Goal: Transaction & Acquisition: Purchase product/service

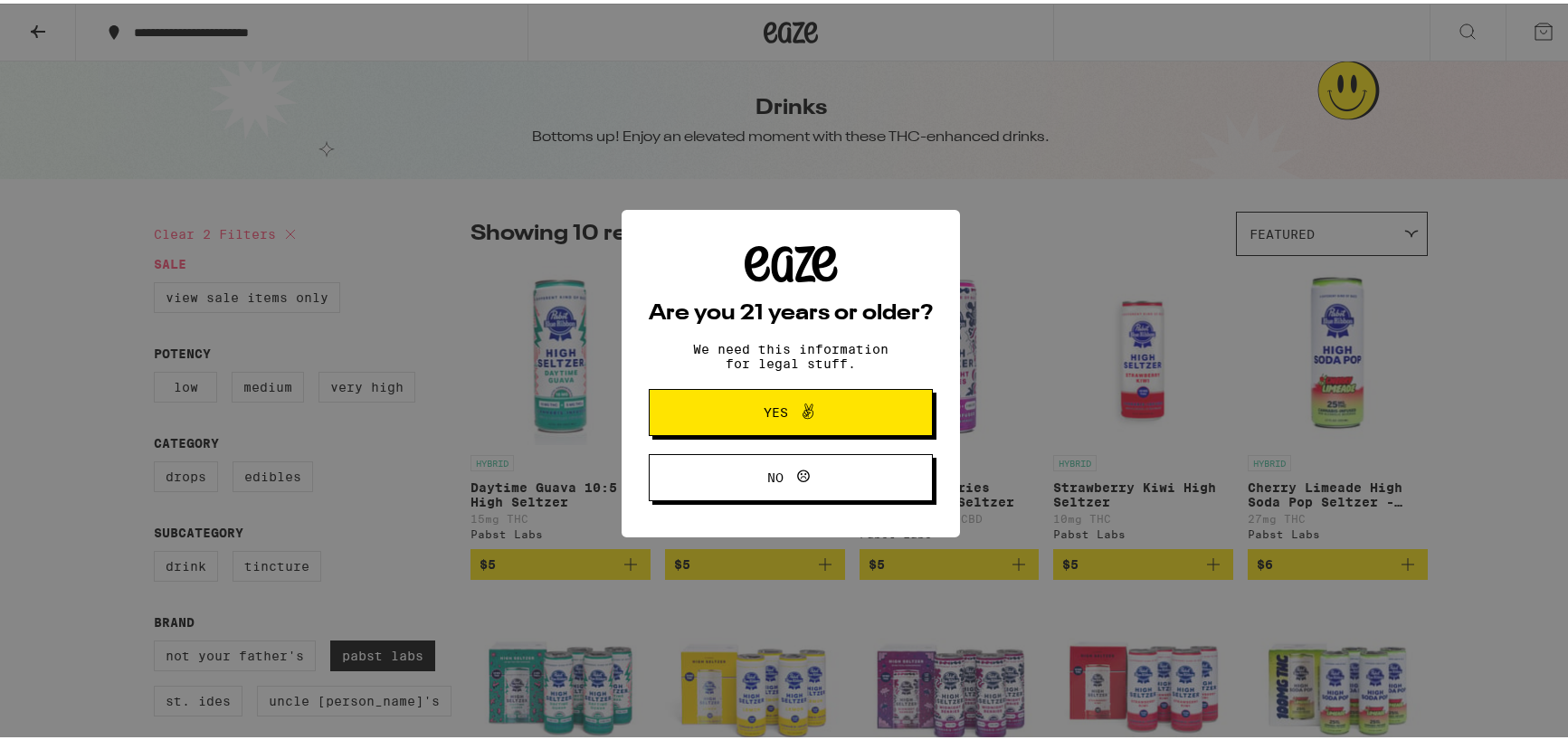
click at [765, 414] on span "Yes" at bounding box center [775, 409] width 24 height 13
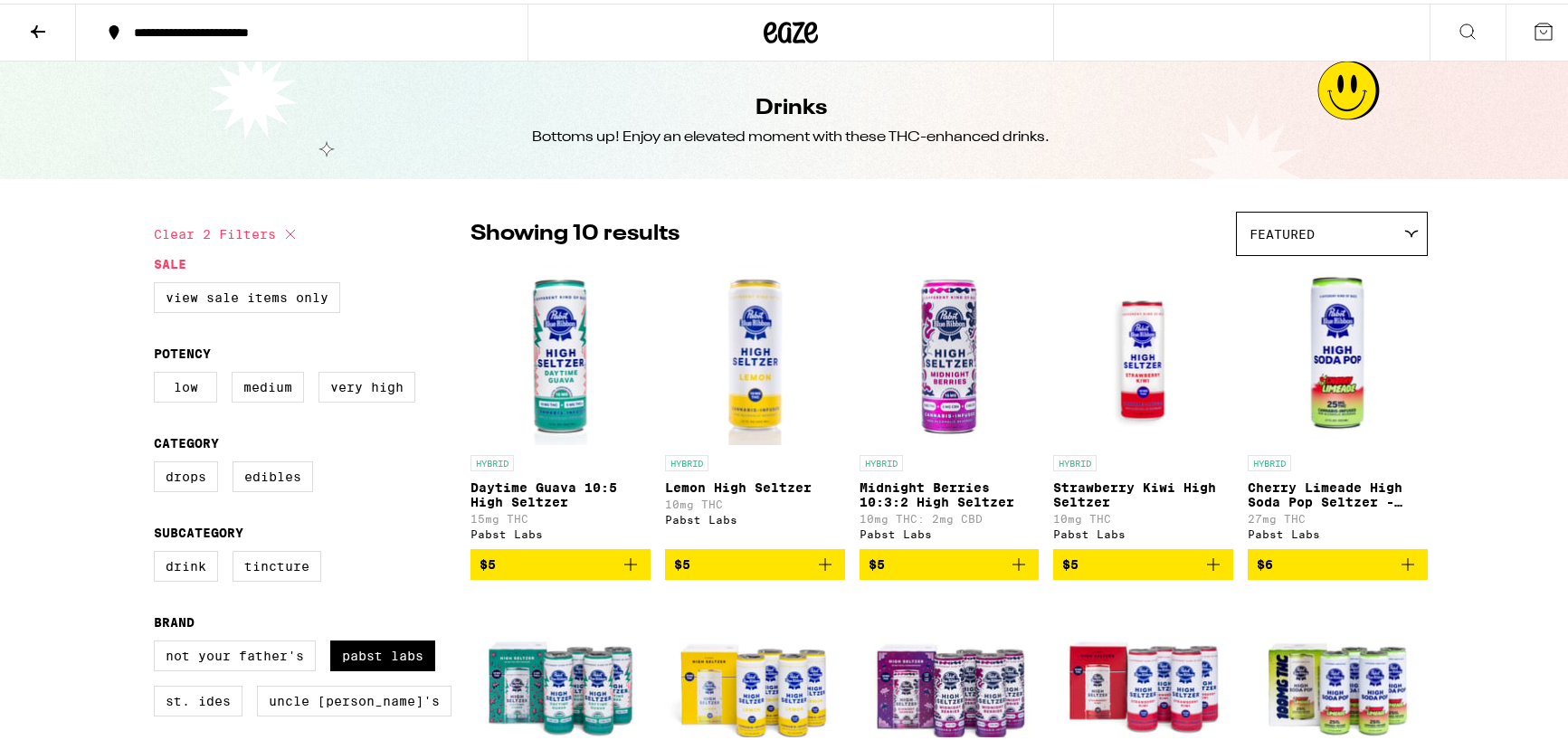
click at [1012, 568] on icon "Add to bag" at bounding box center [1018, 560] width 13 height 13
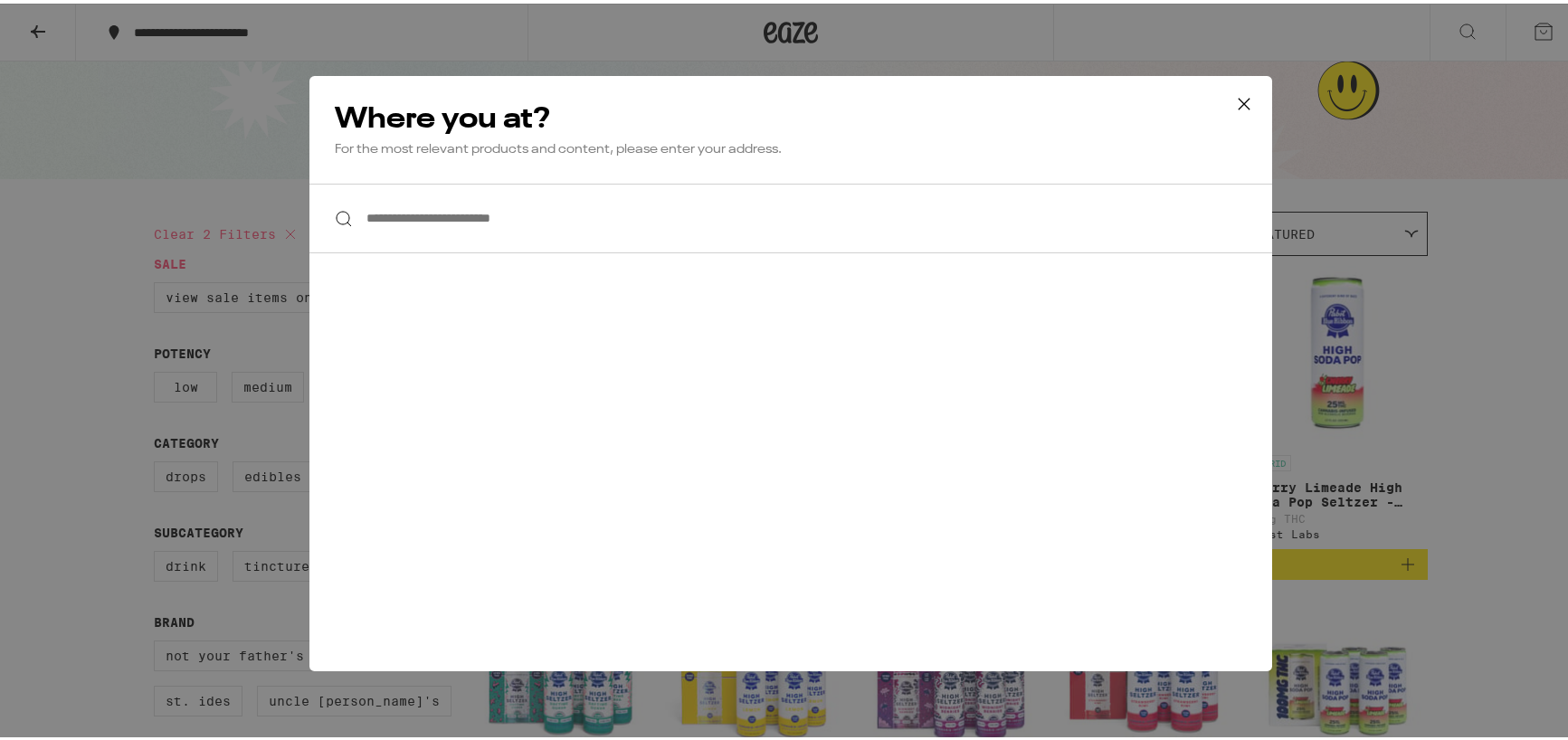
click at [460, 216] on input "**********" at bounding box center [790, 215] width 963 height 69
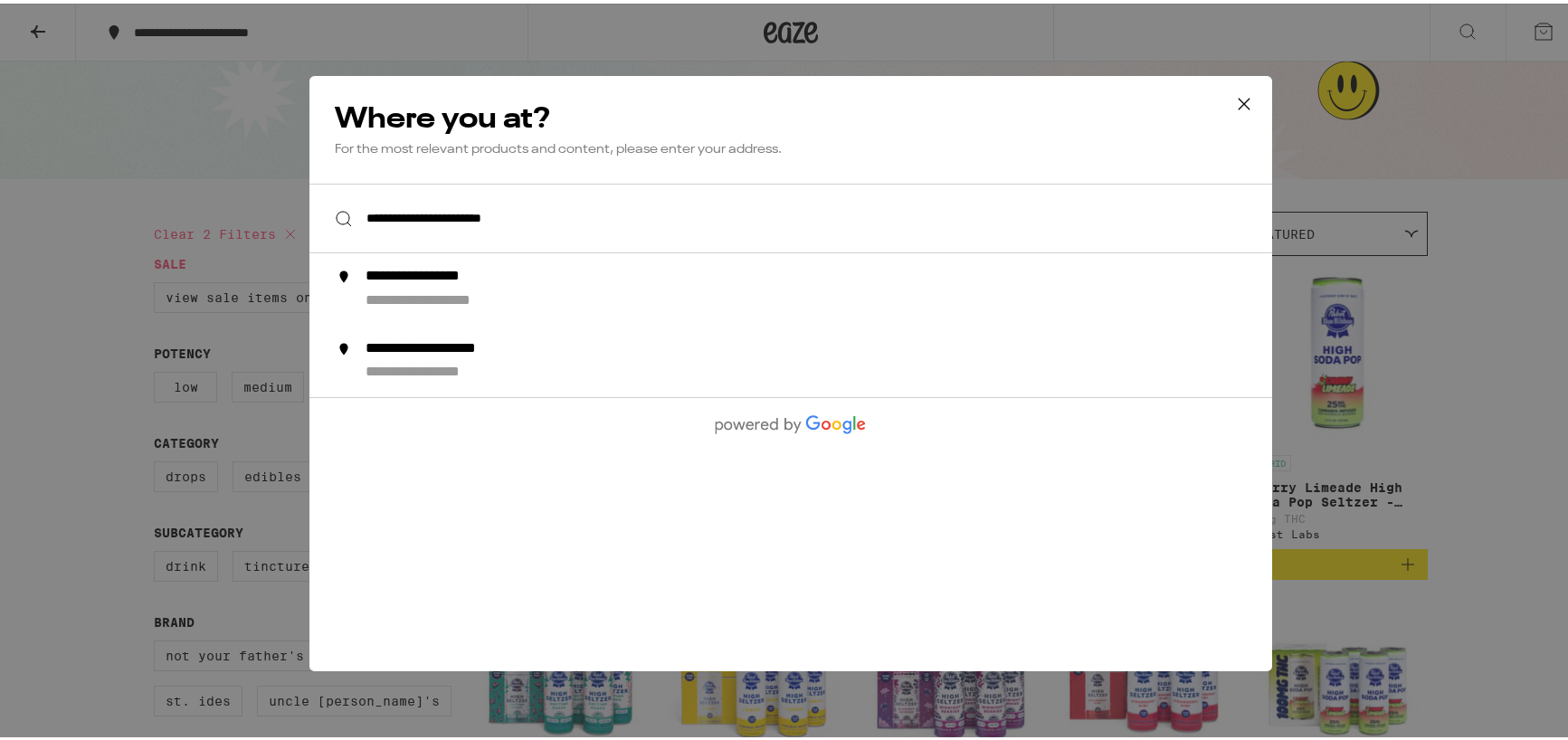
click at [497, 214] on input "**********" at bounding box center [790, 215] width 963 height 69
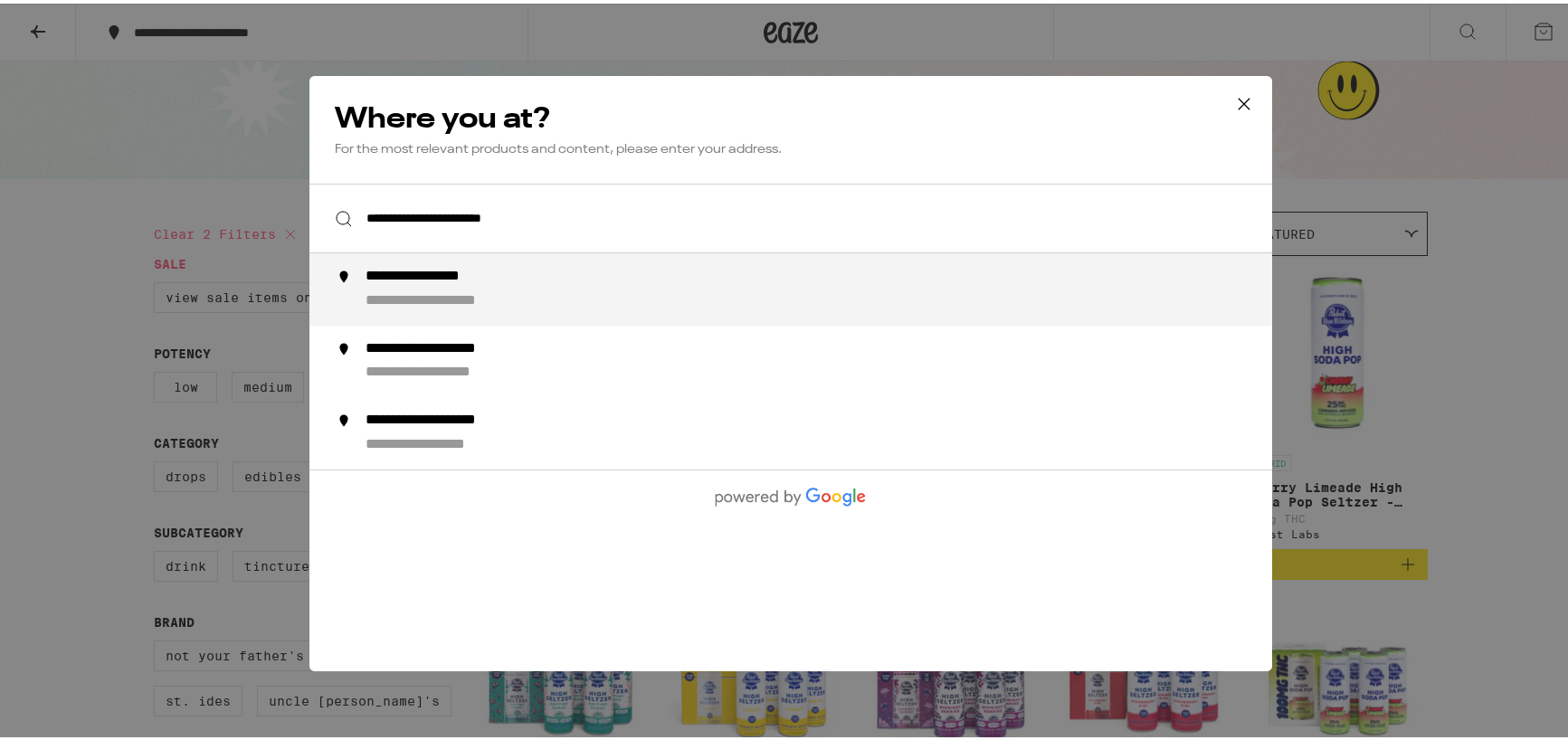
click at [497, 276] on div "**********" at bounding box center [444, 274] width 159 height 19
type input "**********"
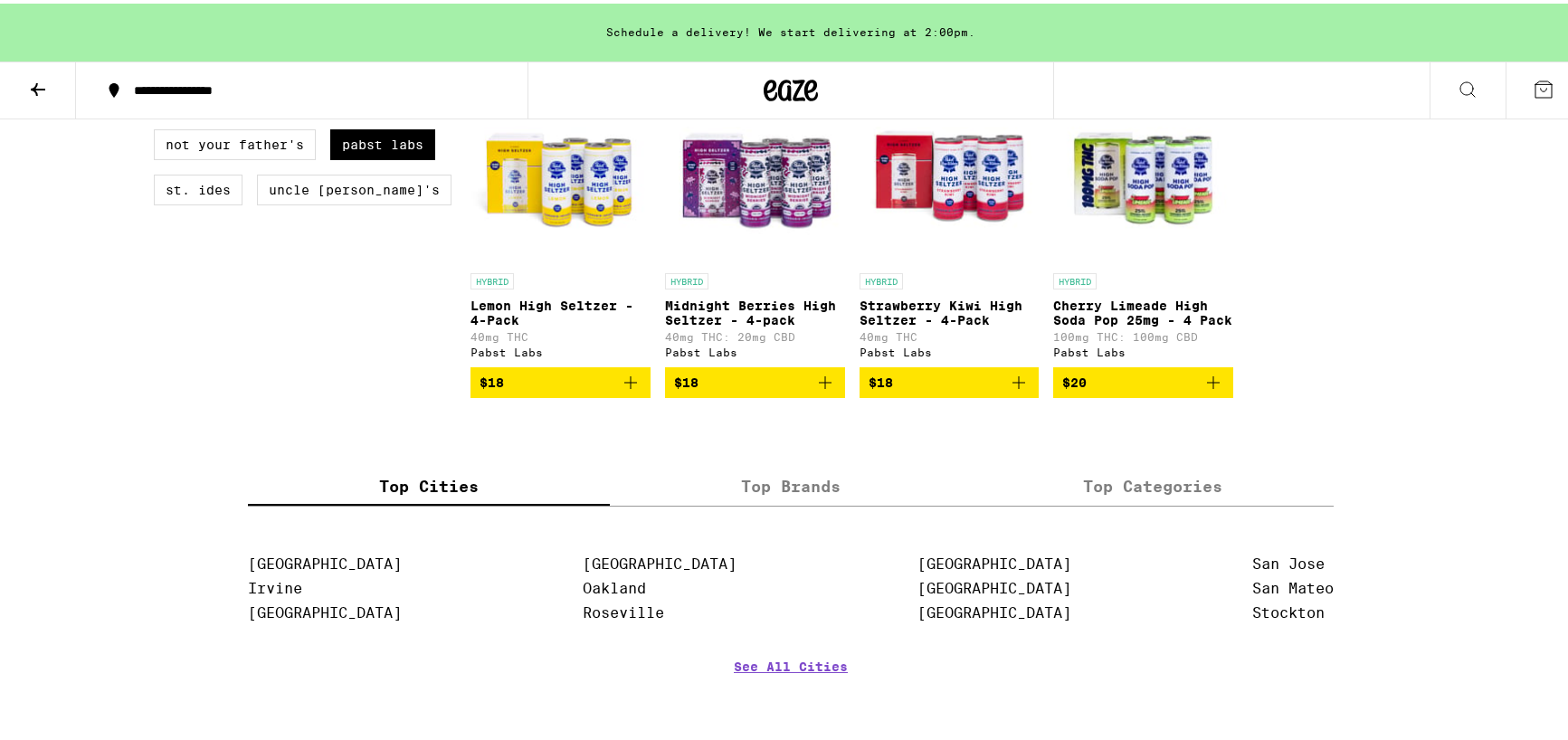
scroll to position [633, 0]
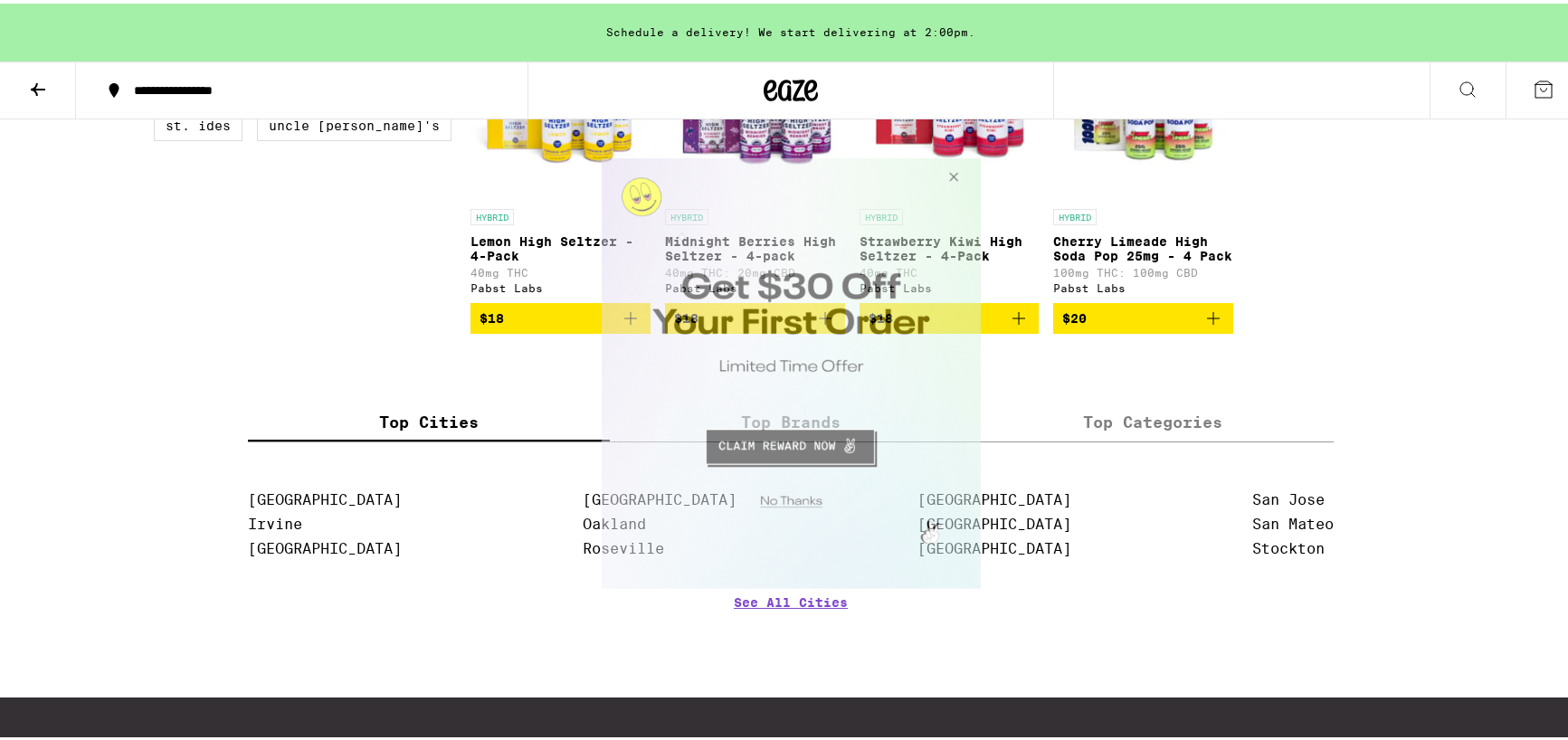
click at [788, 497] on button "Close Modal" at bounding box center [787, 497] width 368 height 28
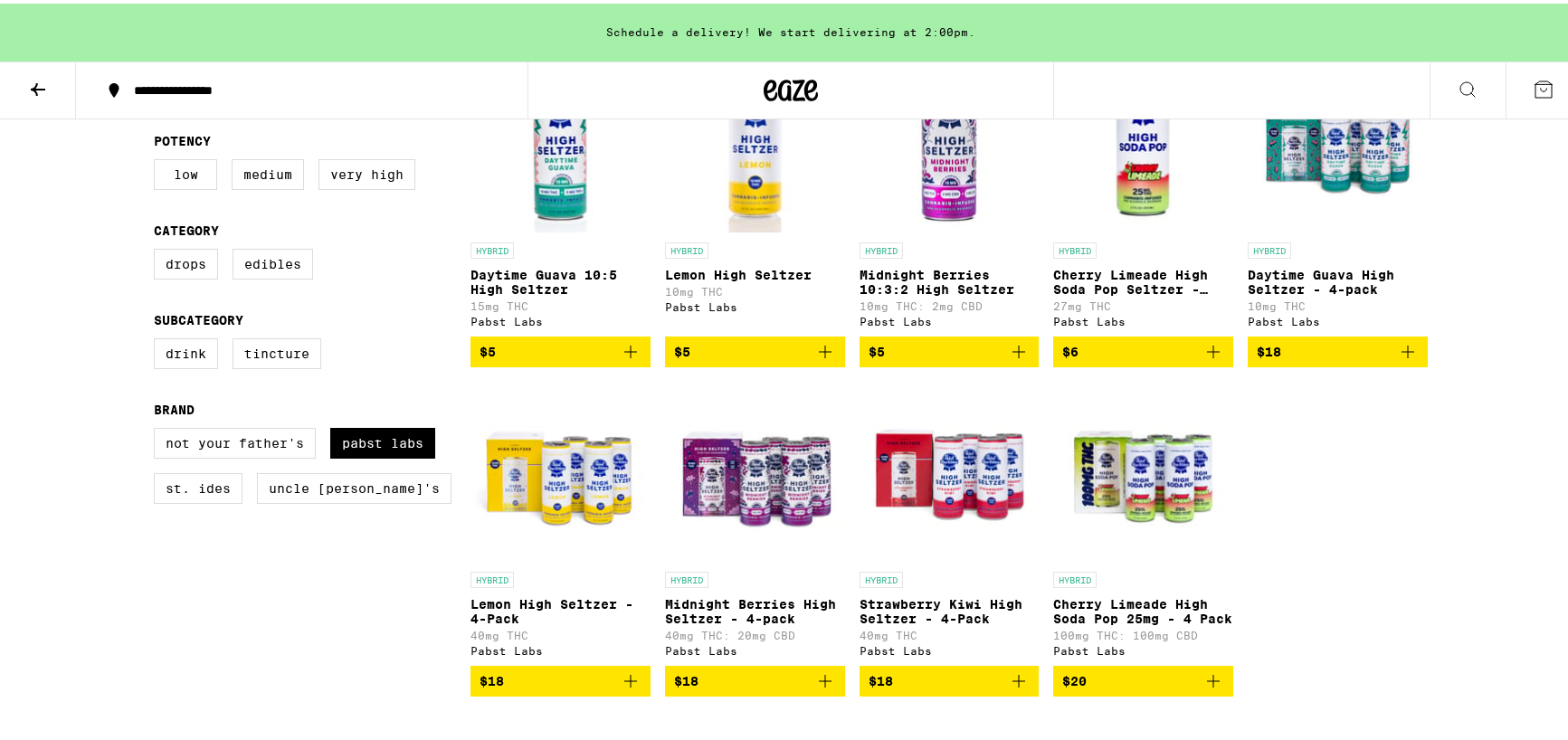
scroll to position [0, 0]
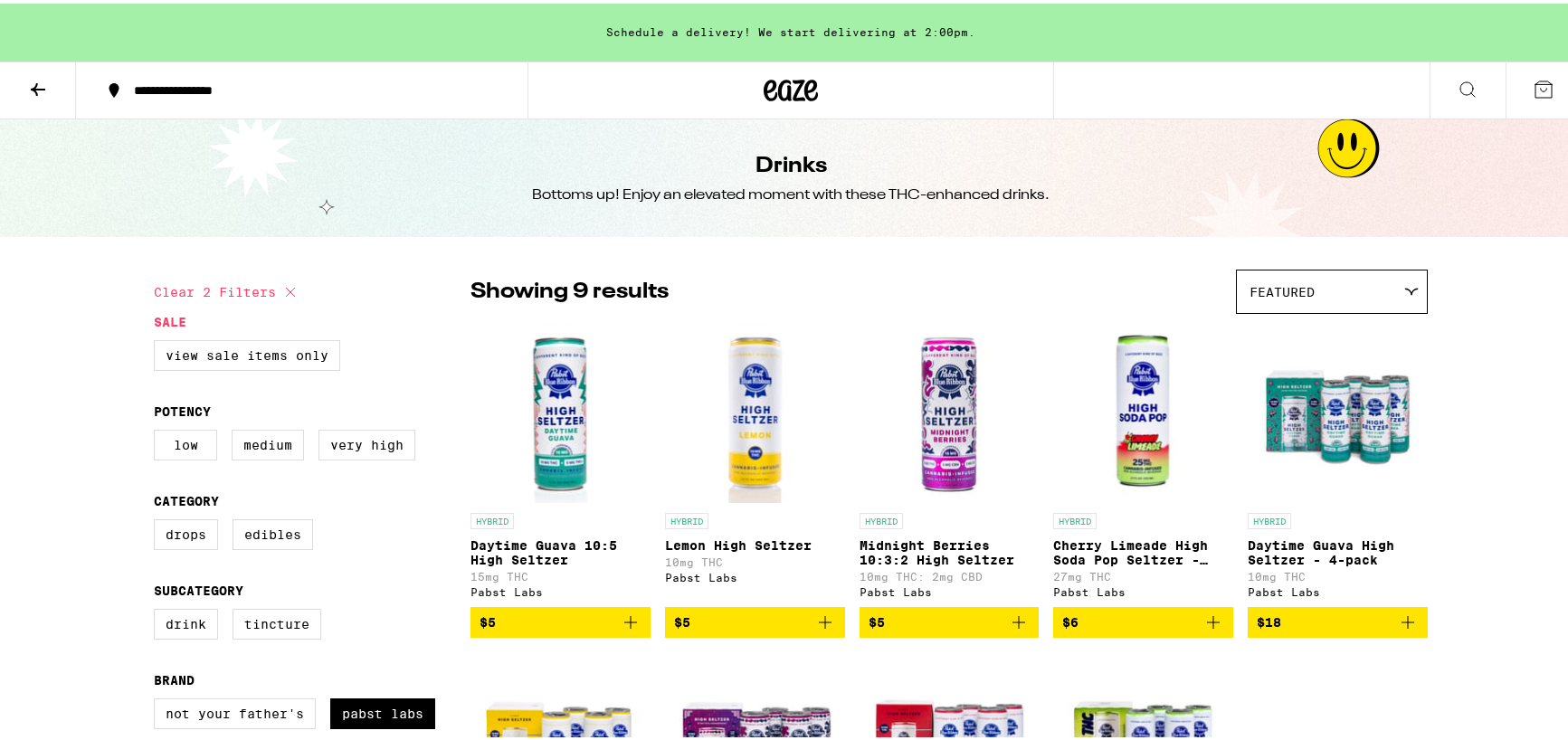
click at [1008, 626] on icon "Add to bag" at bounding box center [1019, 619] width 22 height 22
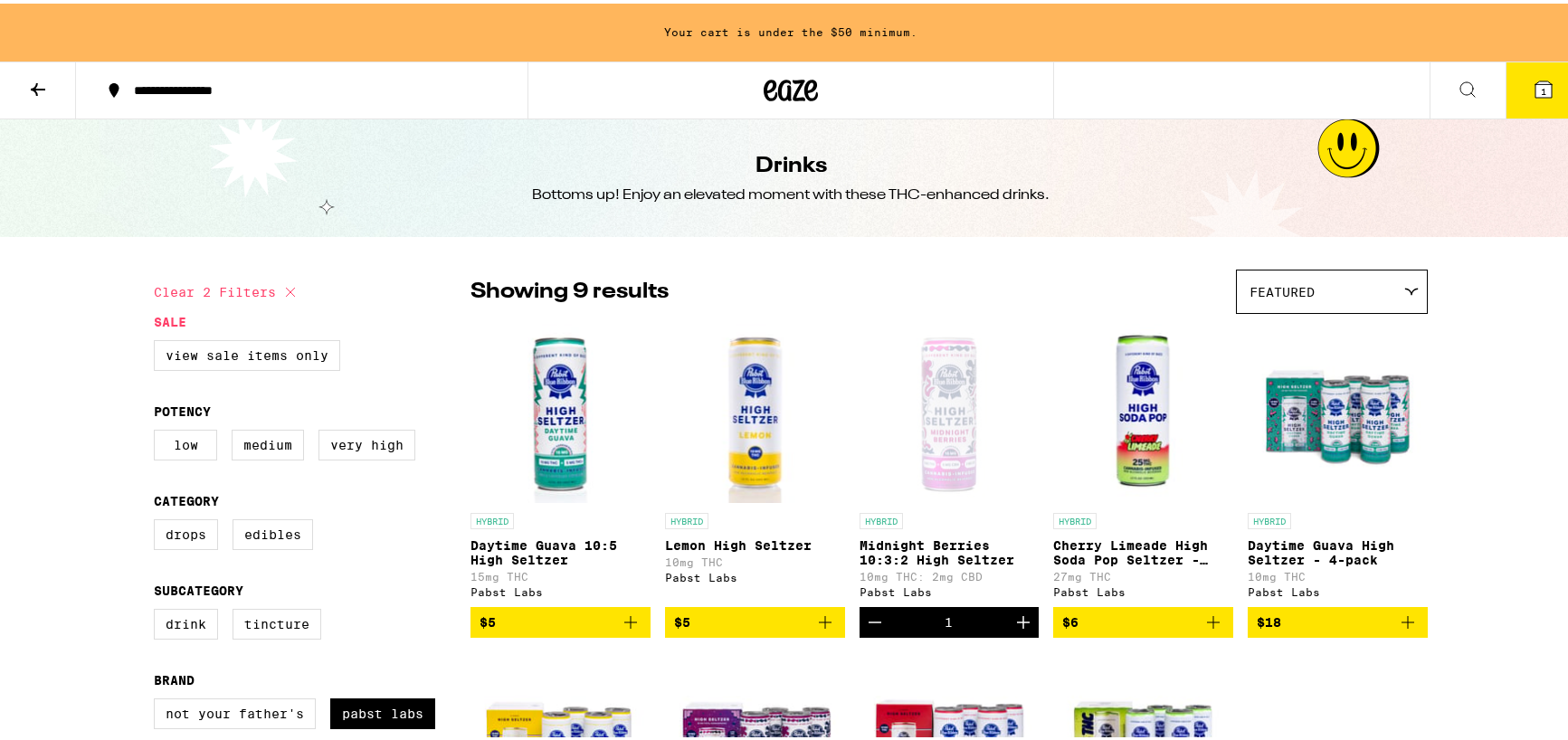
click at [1541, 88] on span "1" at bounding box center [1544, 87] width 6 height 11
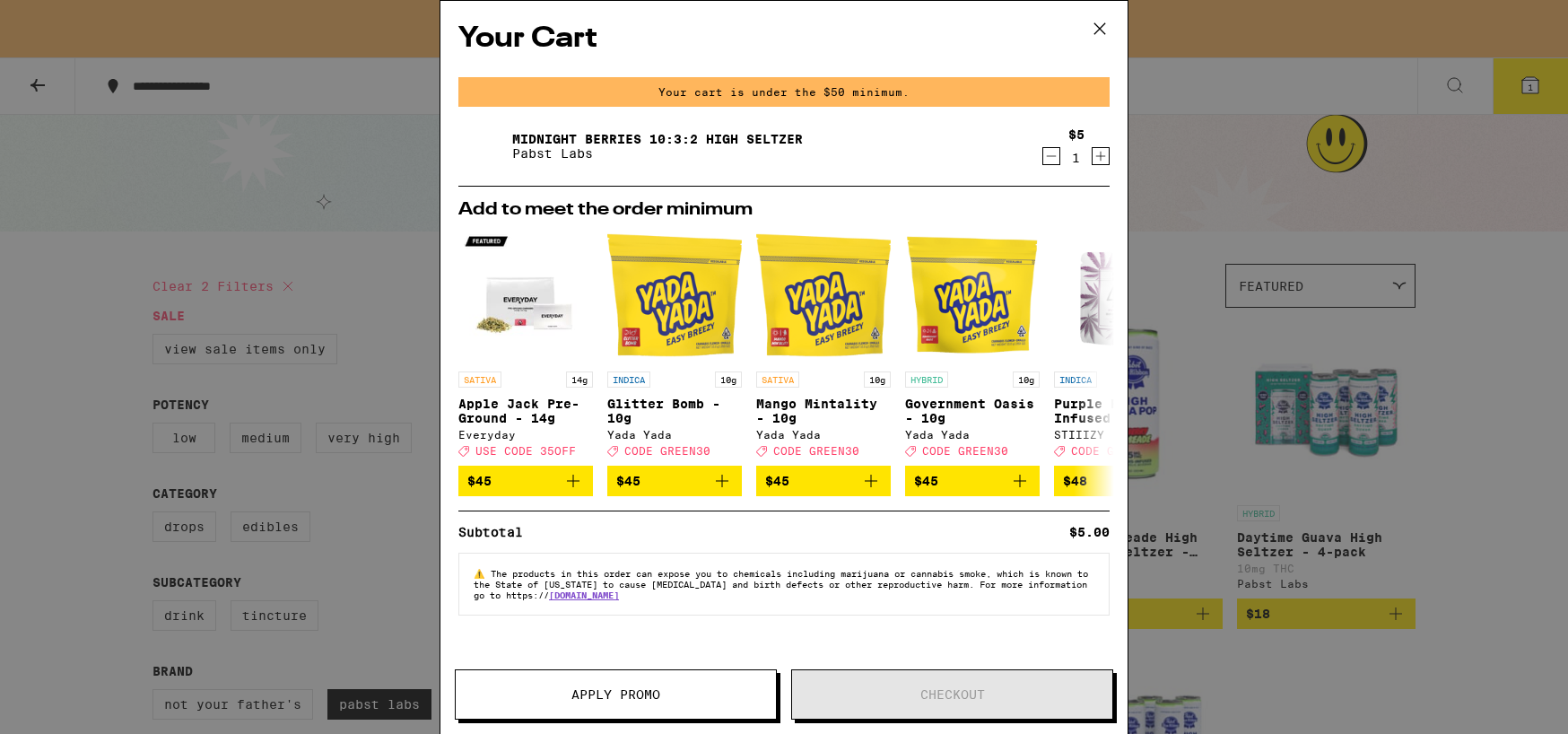
click at [1191, 167] on div "Your Cart Your cart is under the $50 minimum. Midnight Berries 10:3:2 High [PER…" at bounding box center [784, 367] width 1568 height 734
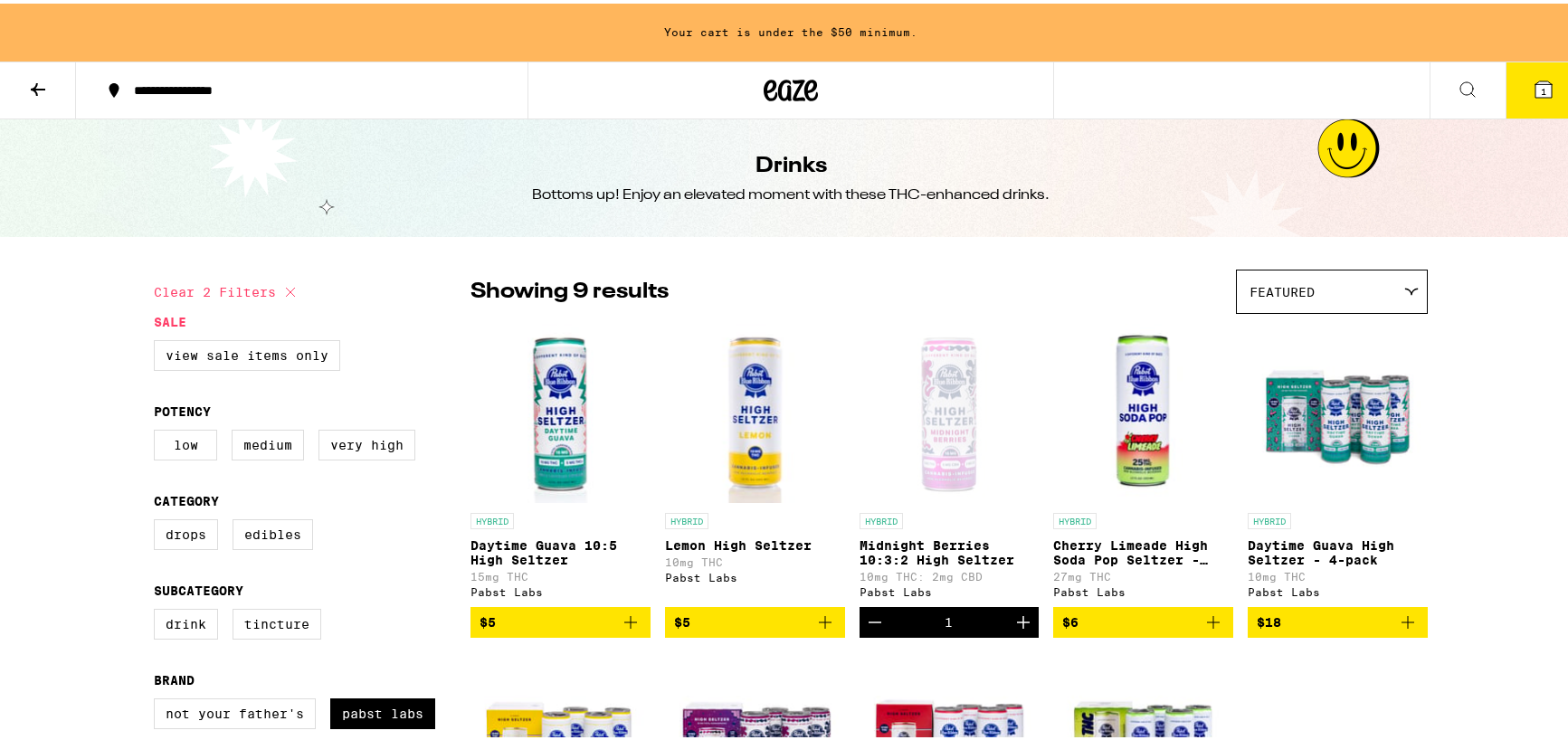
click at [1019, 623] on icon "Increment" at bounding box center [1023, 619] width 22 height 22
click at [1541, 87] on span "3" at bounding box center [1544, 87] width 6 height 11
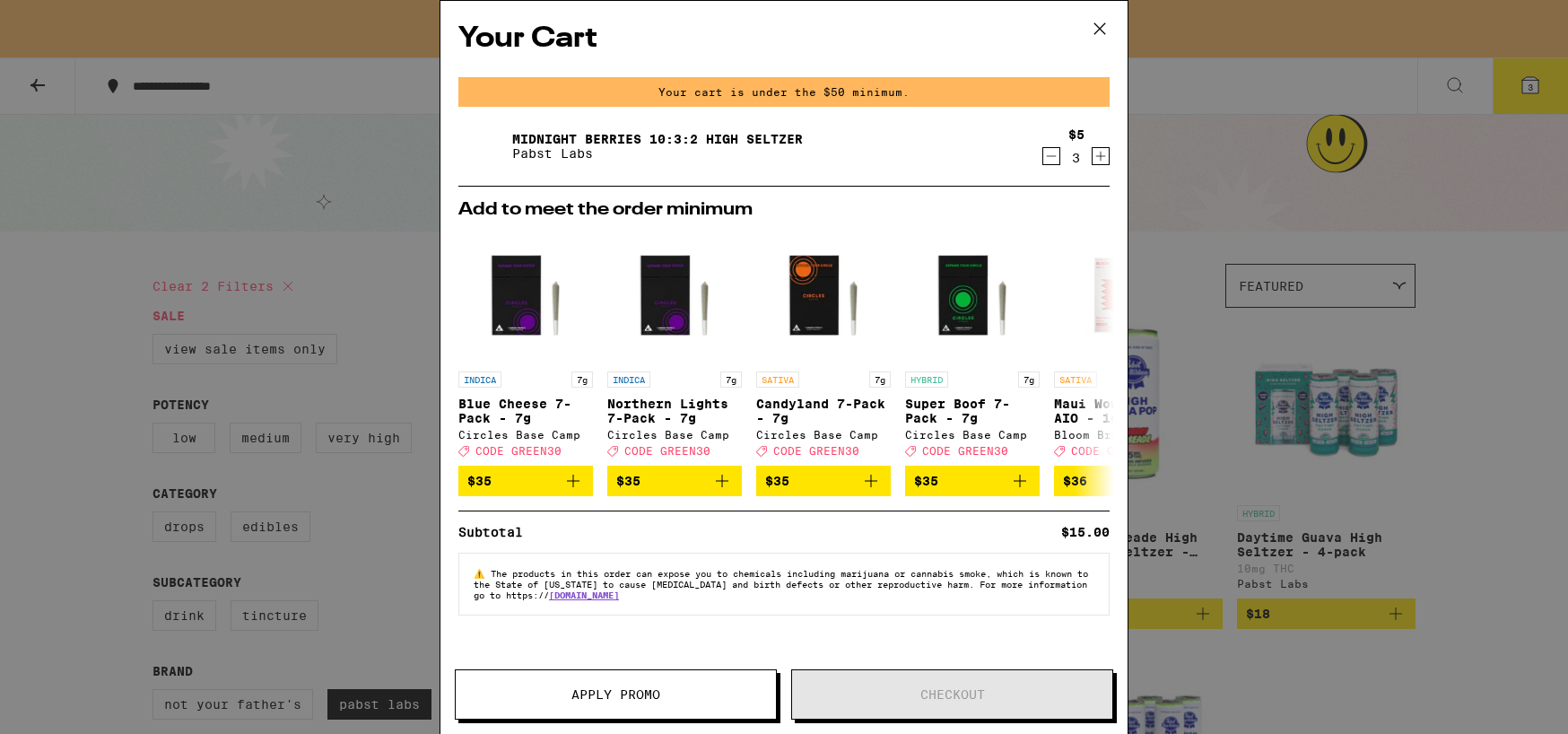
click at [1099, 160] on icon "Increment" at bounding box center [1100, 156] width 16 height 22
click at [1162, 144] on div "Your Cart Your cart is under the $50 minimum. Midnight Berries 10:3:2 High [PER…" at bounding box center [784, 367] width 1568 height 734
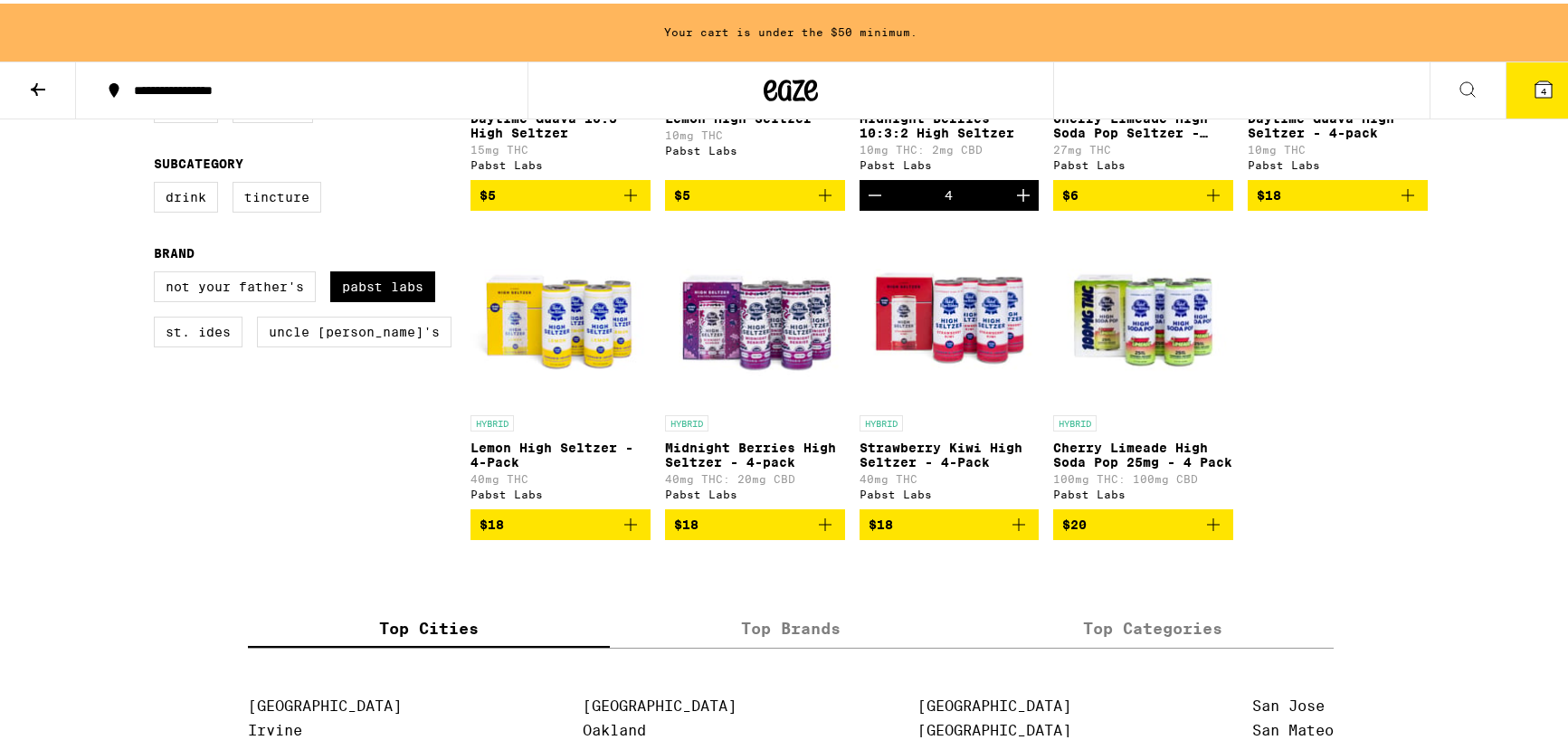
scroll to position [452, 0]
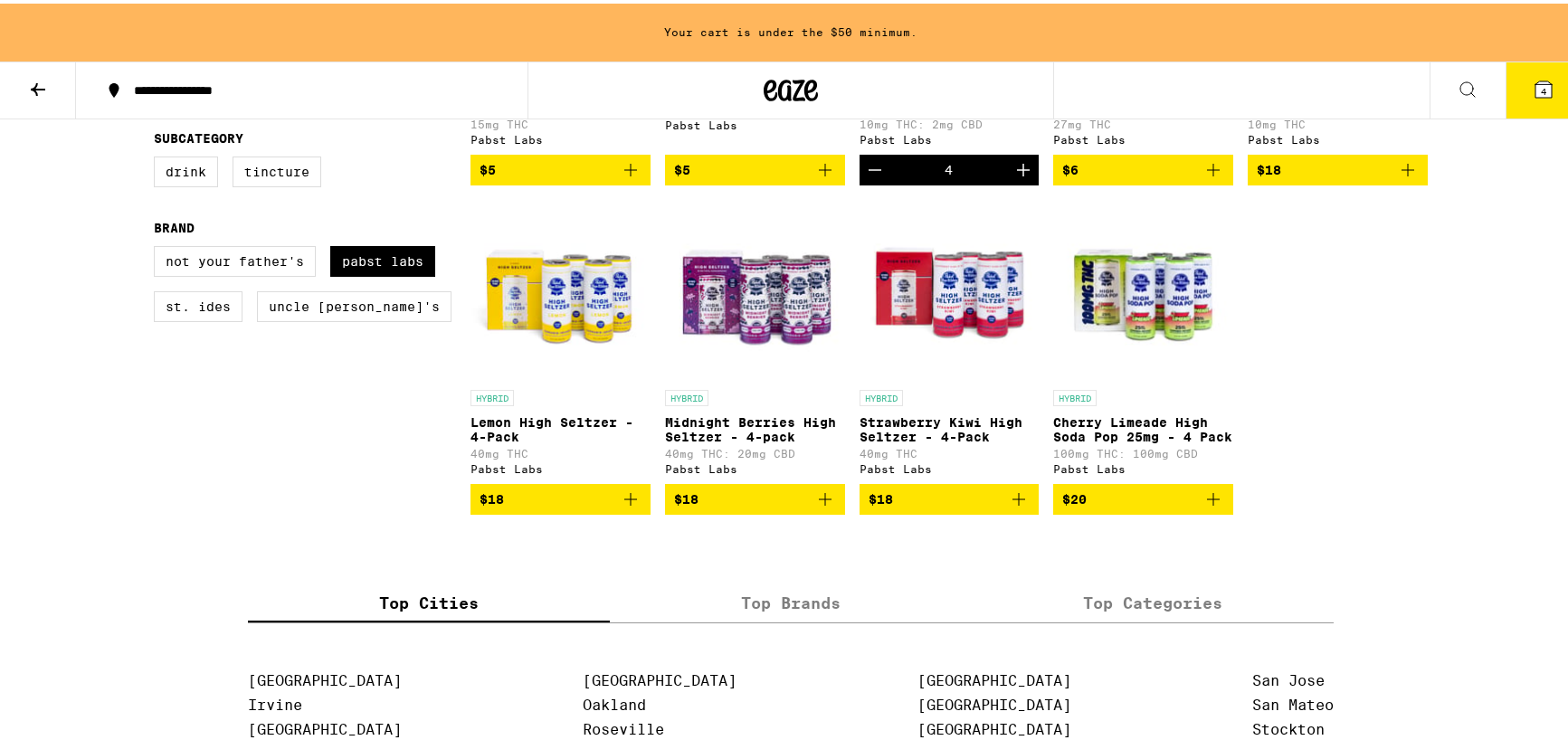
click at [821, 507] on icon "Add to bag" at bounding box center [825, 495] width 22 height 22
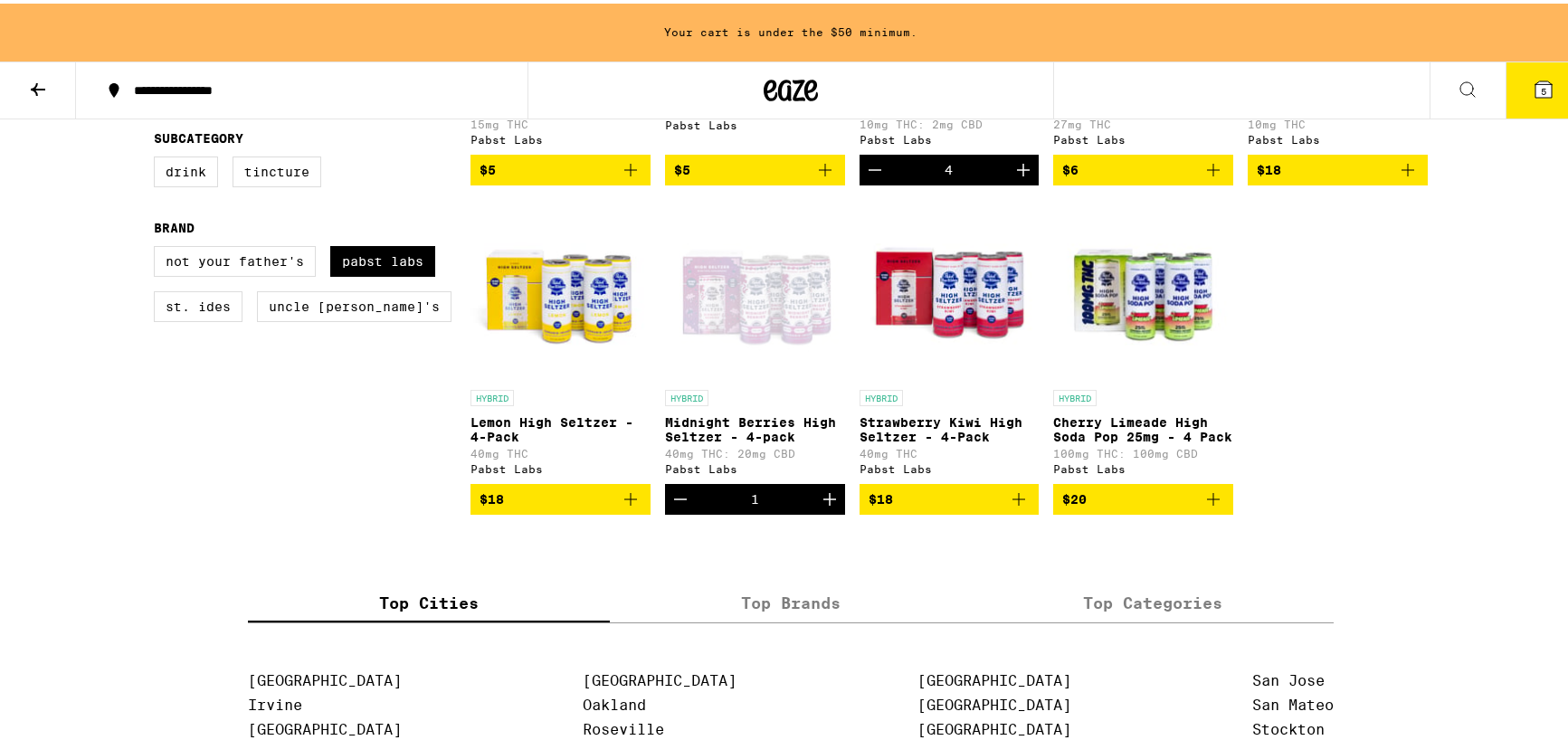
click at [821, 507] on icon "Increment" at bounding box center [829, 495] width 22 height 22
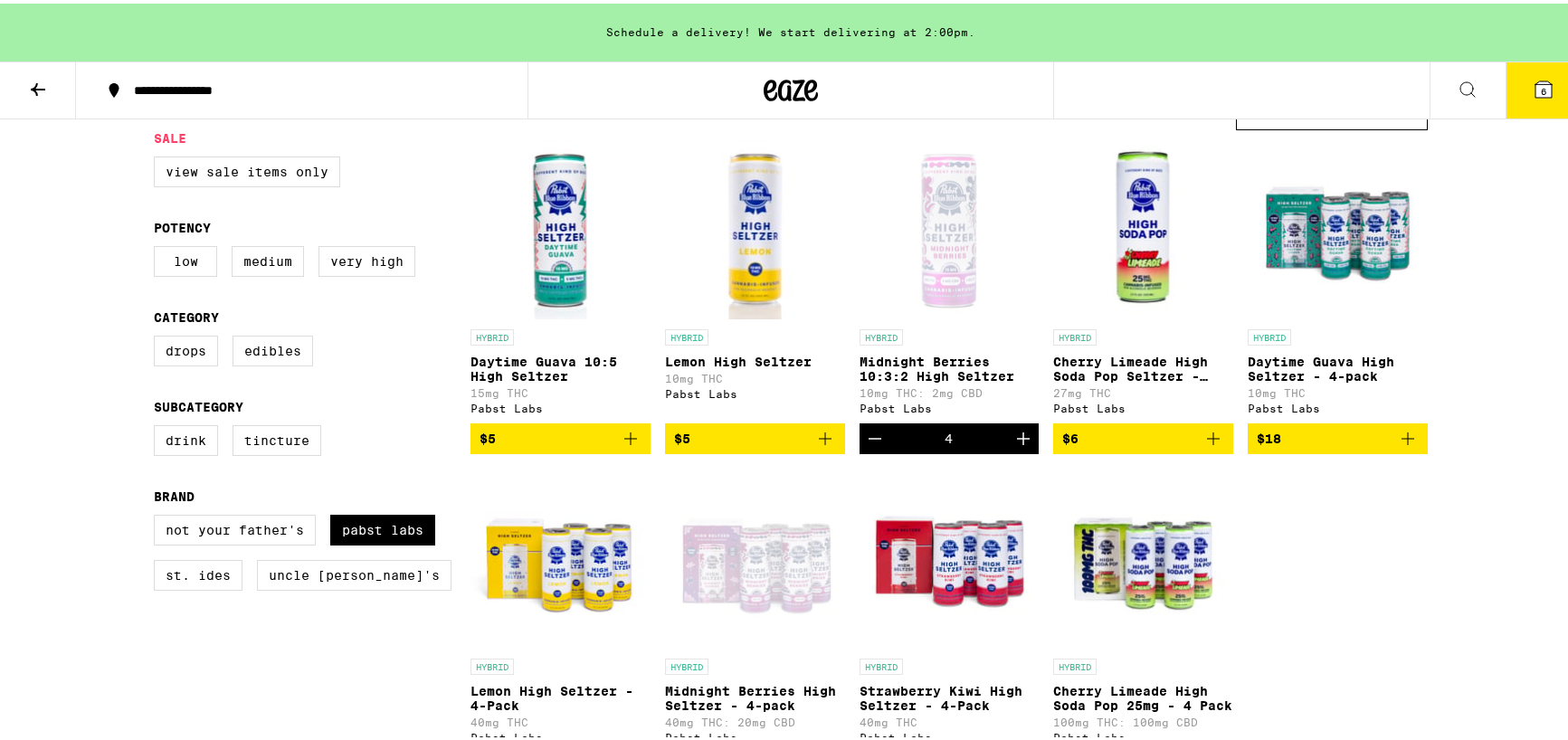
scroll to position [181, 0]
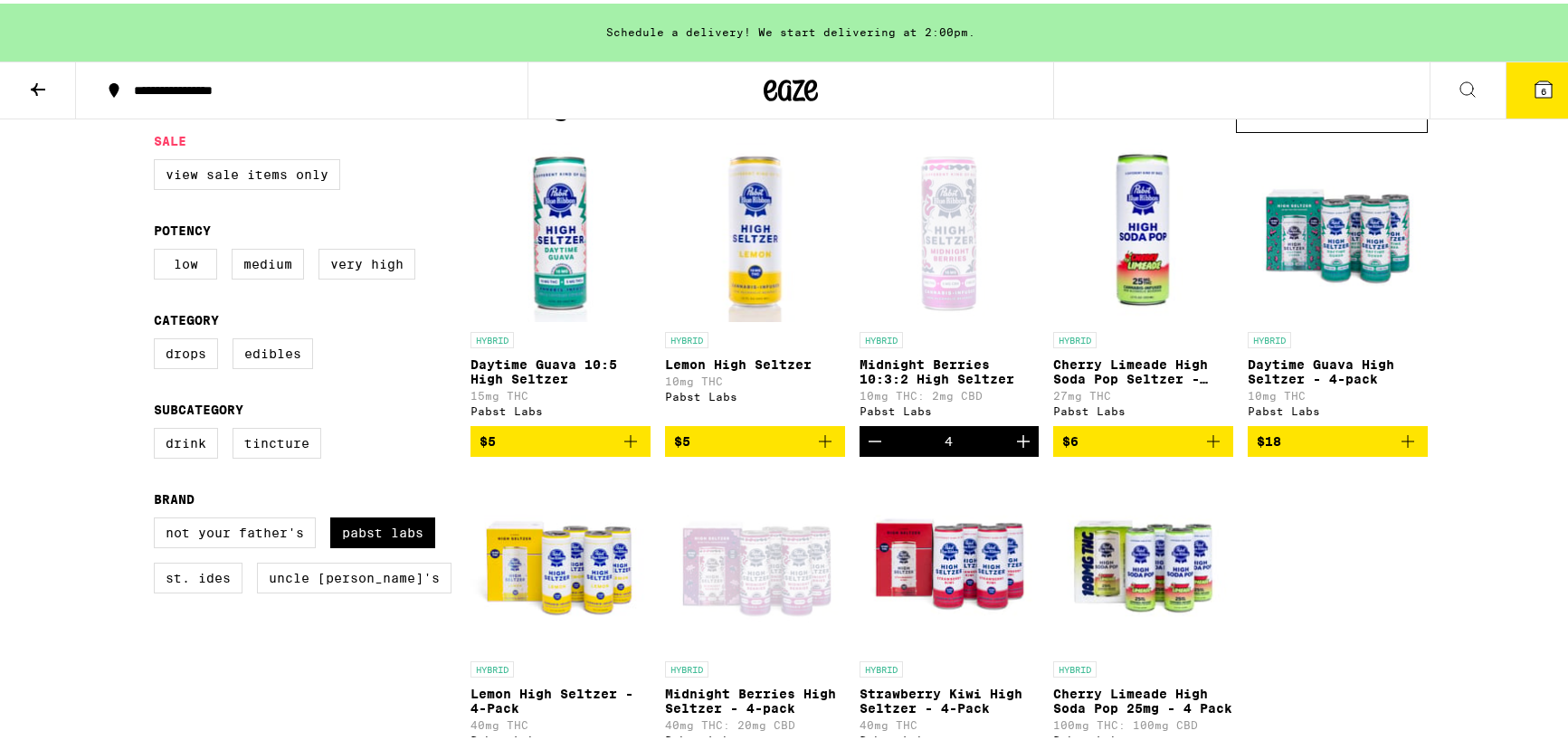
click at [1541, 93] on span "6" at bounding box center [1544, 87] width 6 height 11
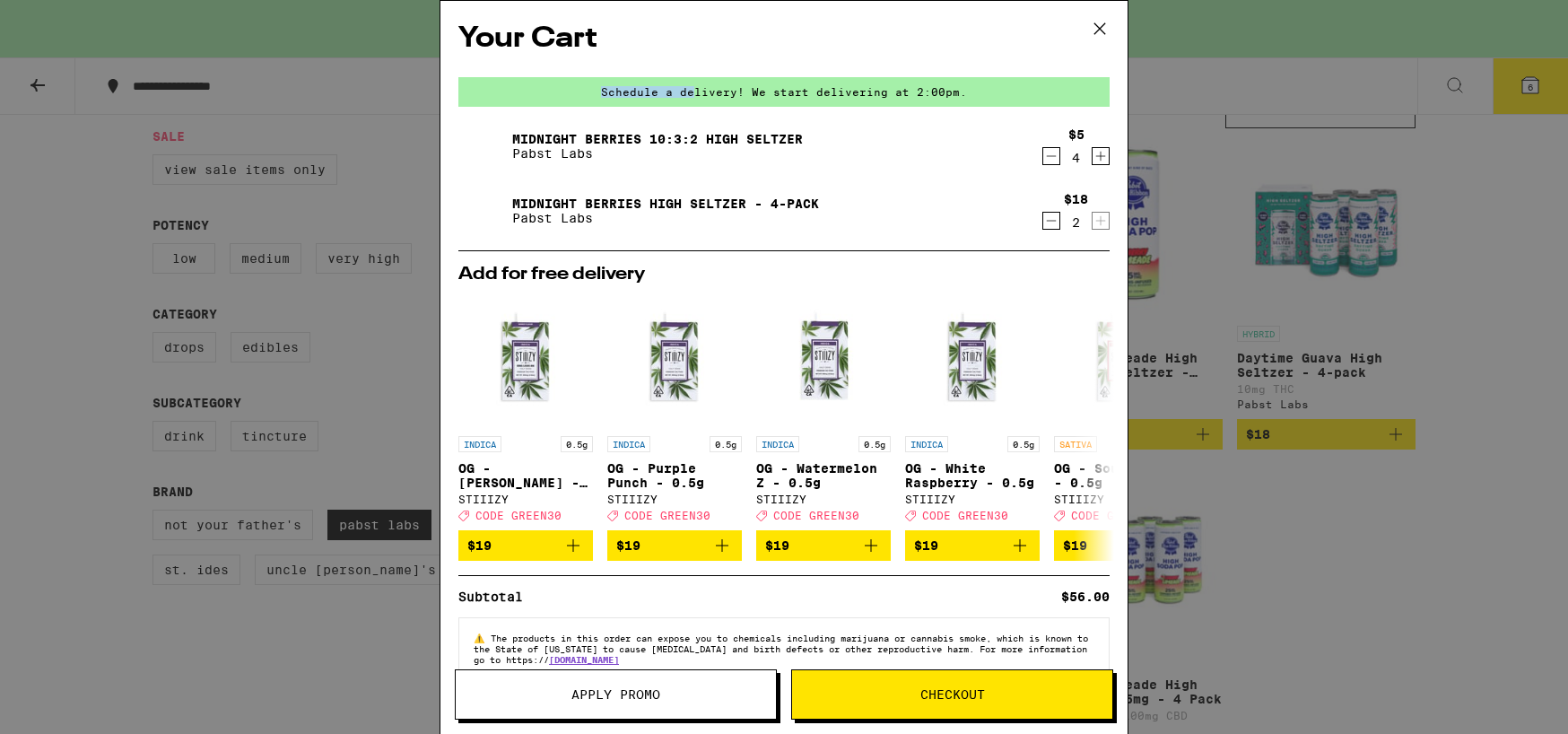
drag, startPoint x: 807, startPoint y: 25, endPoint x: 691, endPoint y: 75, distance: 126.3
click at [691, 78] on div "Your Cart Schedule a delivery! We start delivering at 2:00pm. Midnight Berries …" at bounding box center [784, 340] width 687 height 680
click at [1043, 157] on icon "Decrement" at bounding box center [1051, 156] width 16 height 22
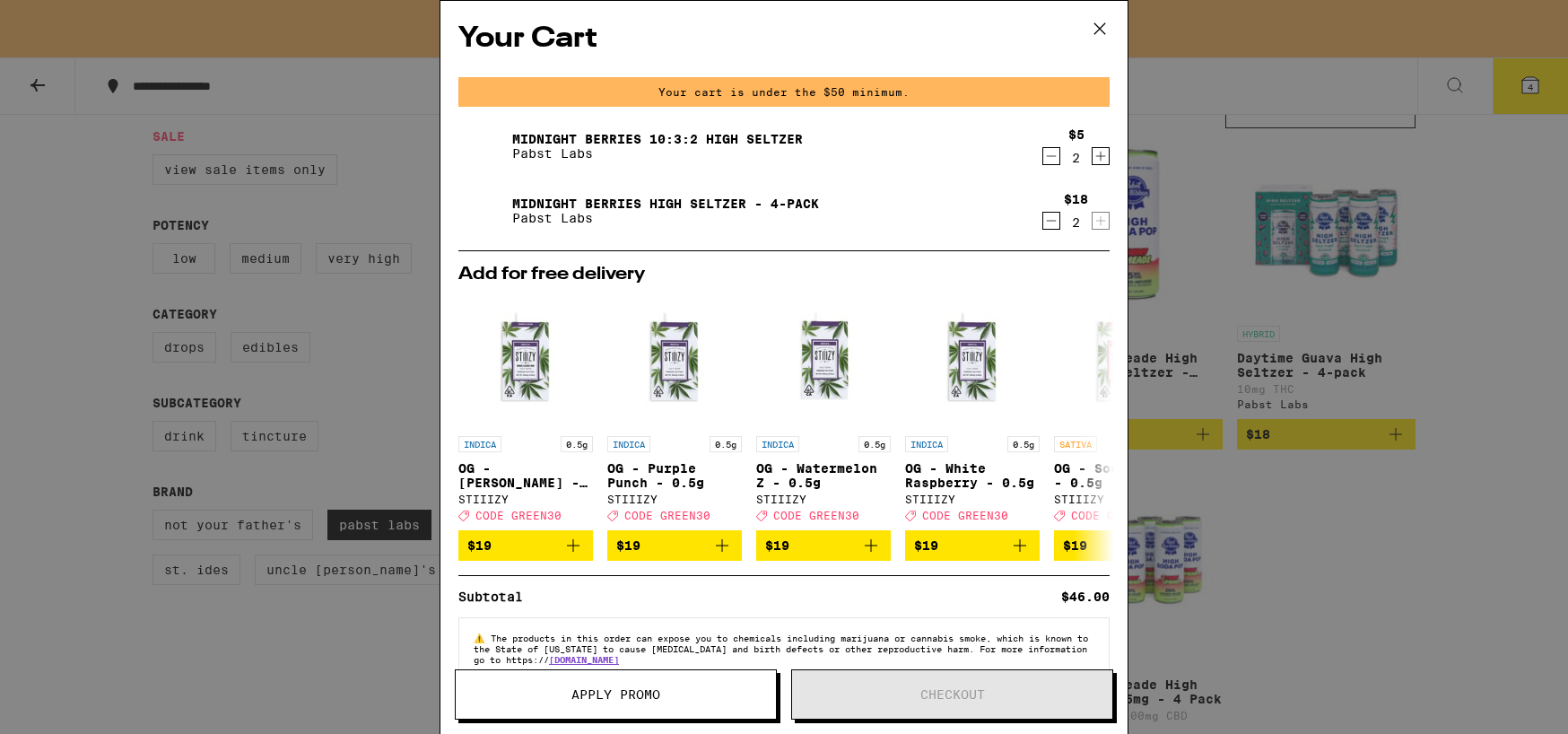
click at [1043, 157] on icon "Decrement" at bounding box center [1051, 156] width 16 height 22
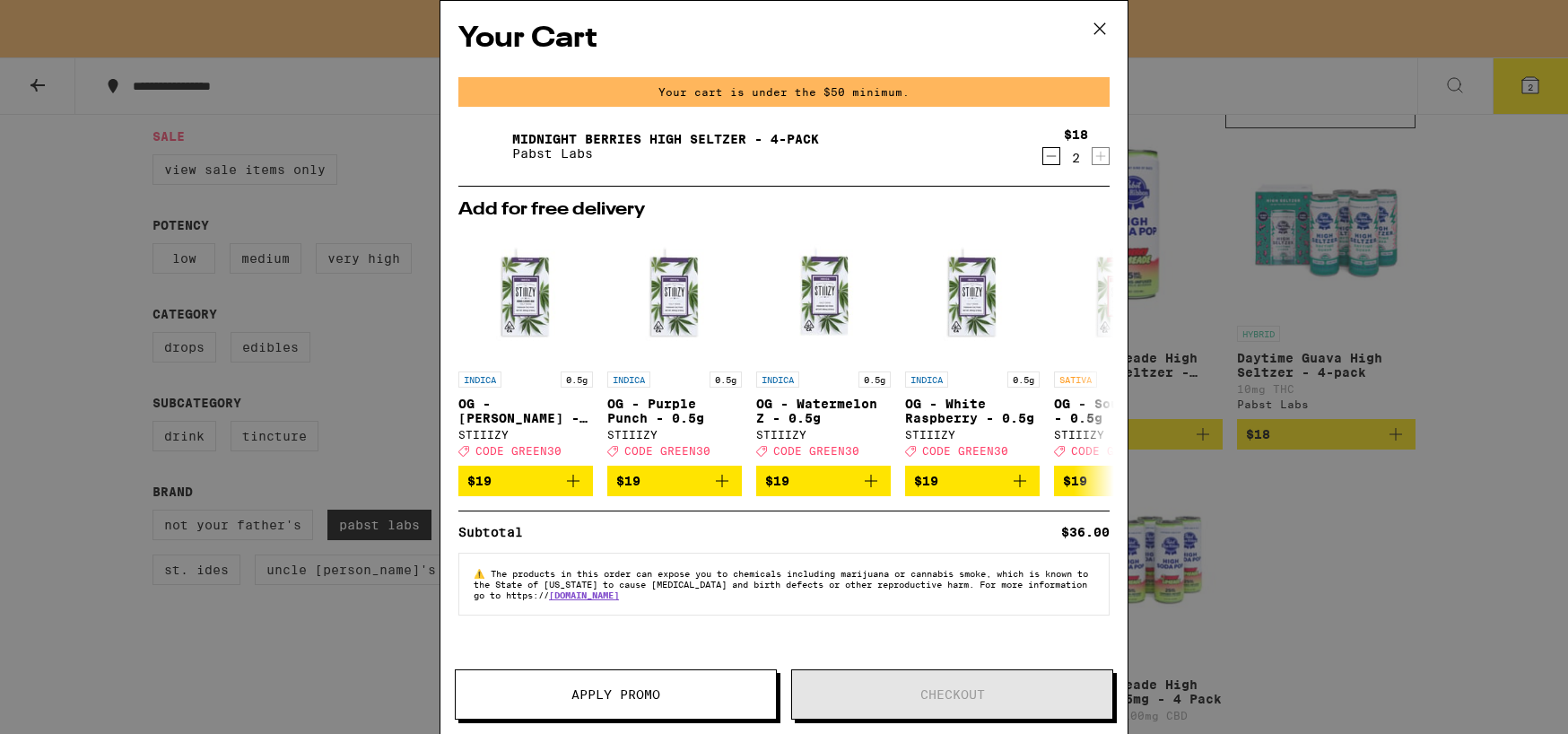
click at [1048, 157] on icon "Decrement" at bounding box center [1051, 156] width 16 height 22
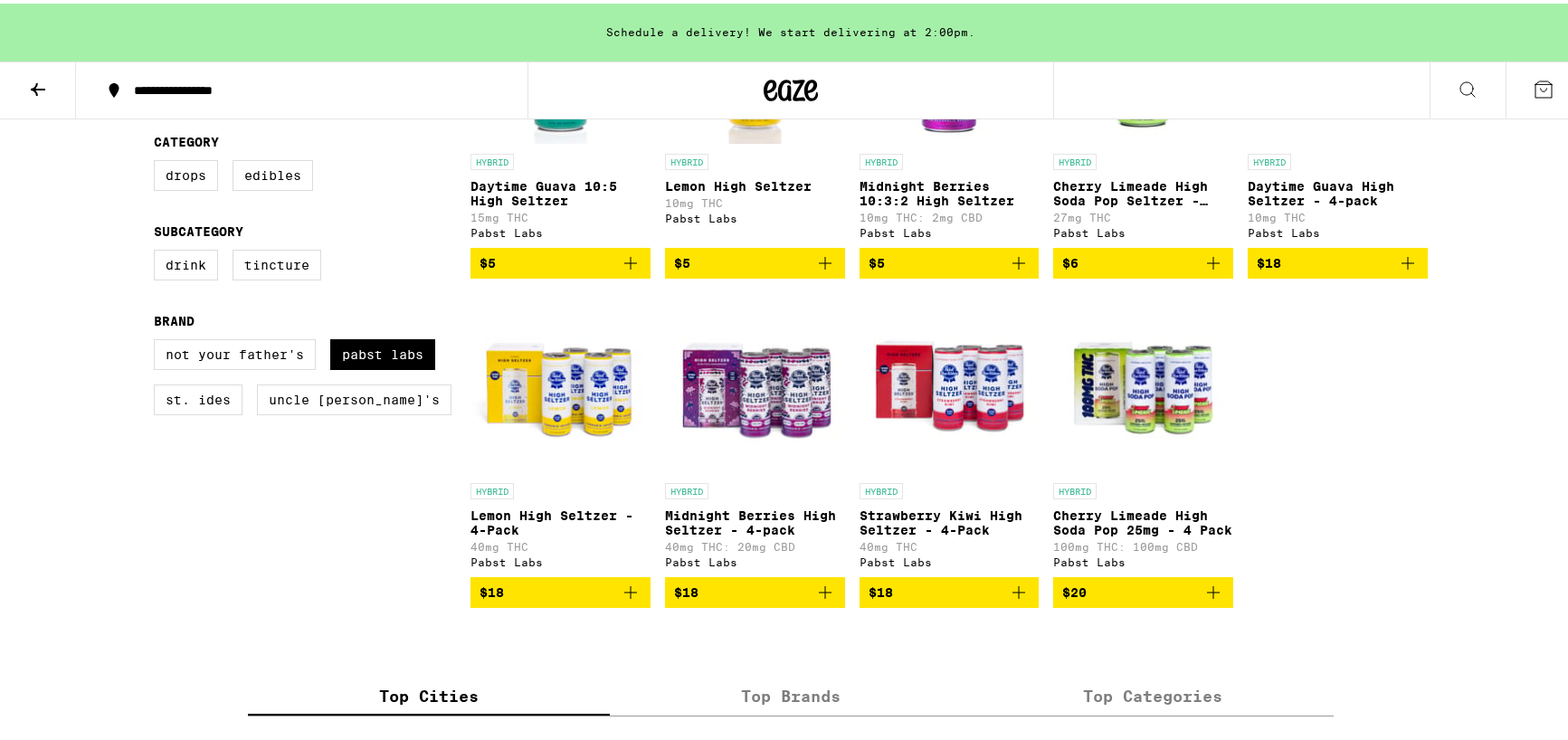
scroll to position [361, 0]
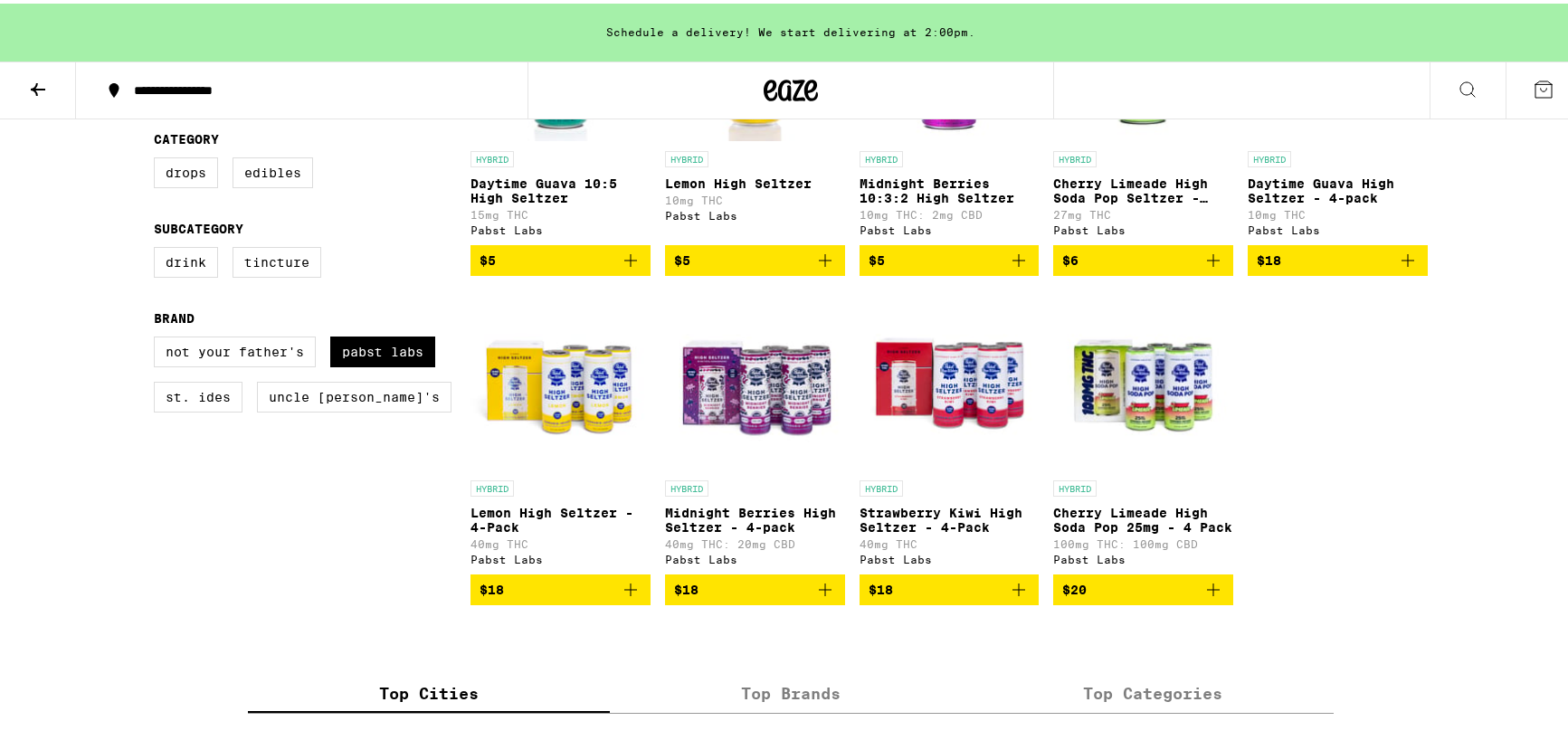
click at [814, 597] on icon "Add to bag" at bounding box center [825, 586] width 22 height 22
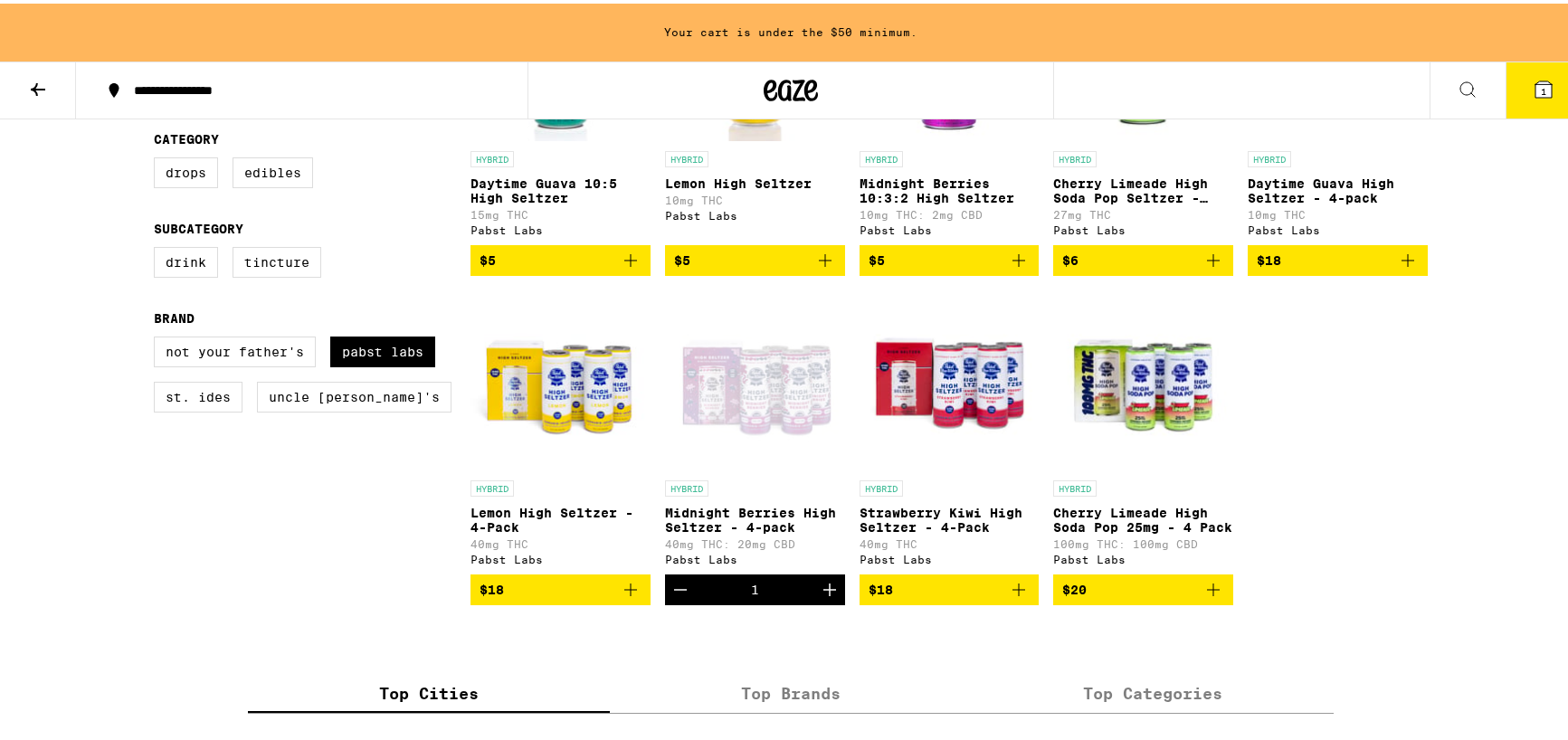
click at [818, 597] on icon "Increment" at bounding box center [829, 586] width 22 height 22
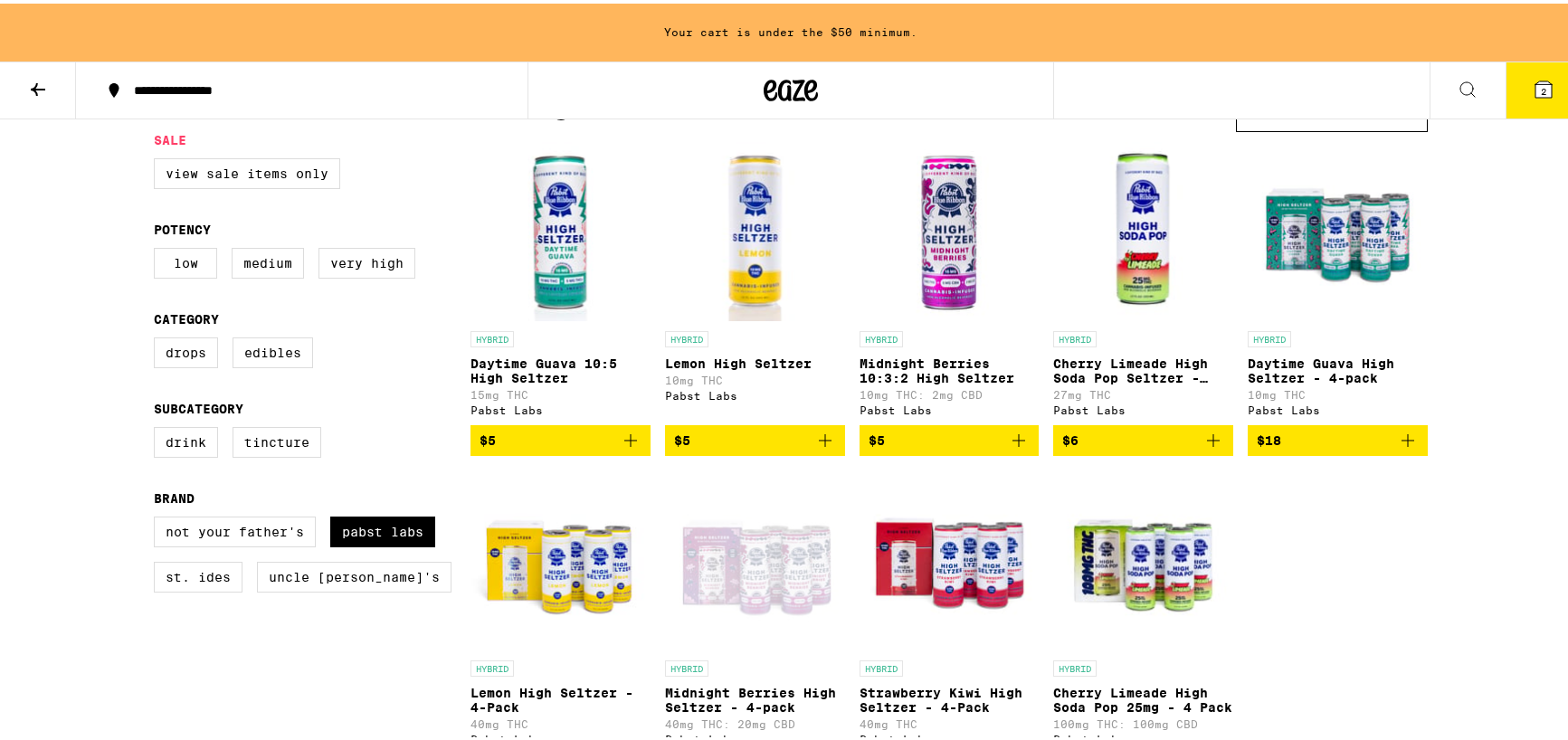
scroll to position [181, 0]
click at [1011, 449] on icon "Add to bag" at bounding box center [1019, 437] width 22 height 22
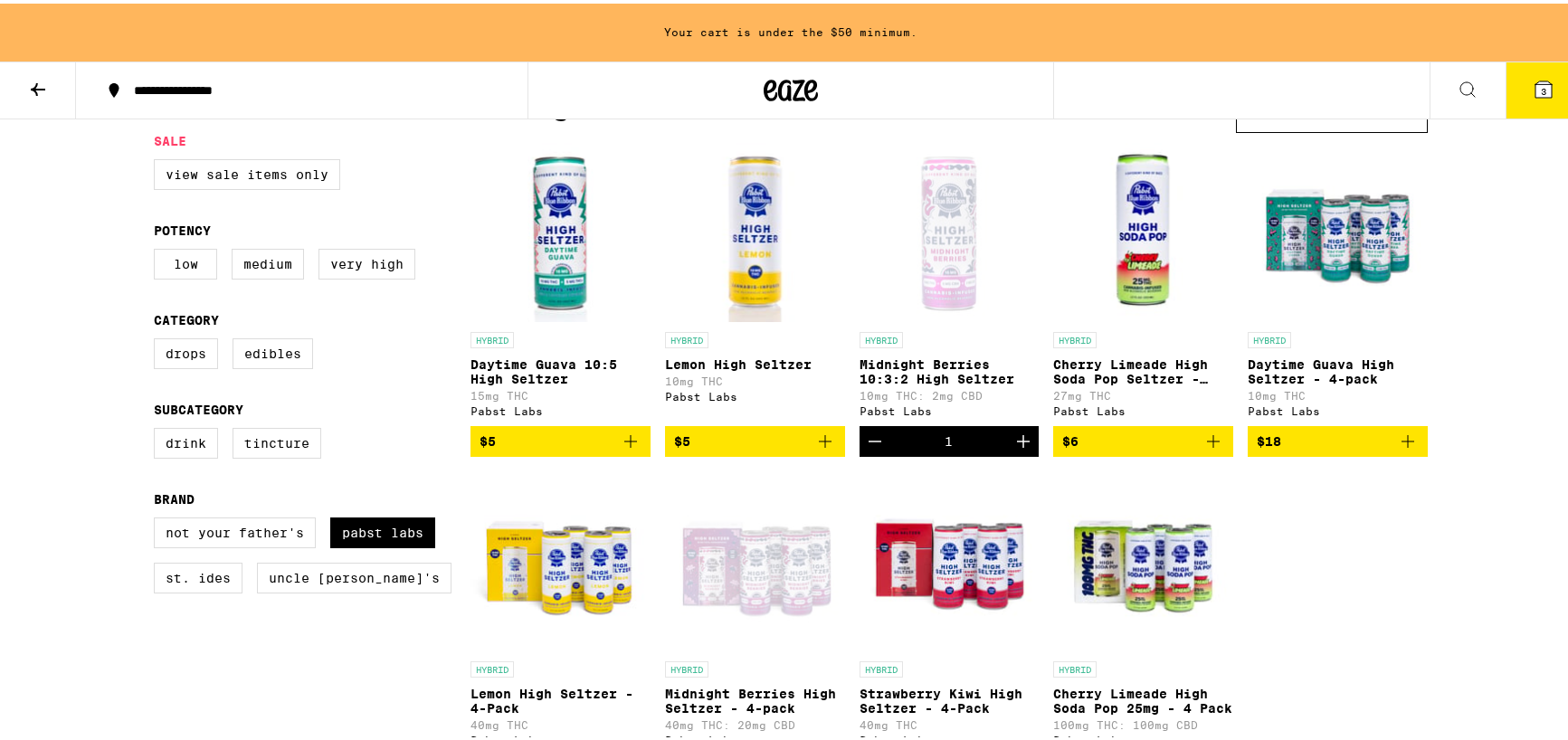
click at [1012, 449] on icon "Increment" at bounding box center [1023, 437] width 22 height 22
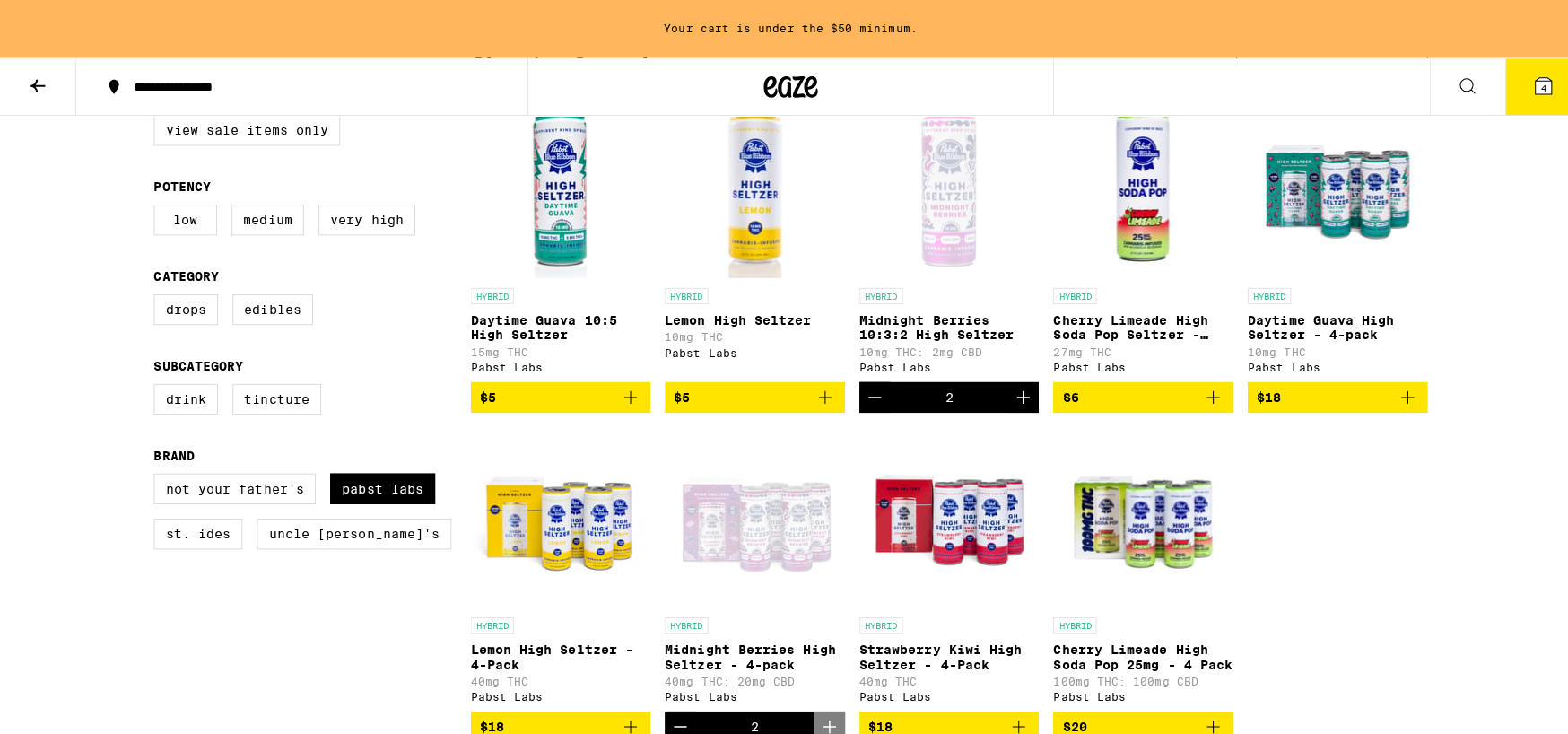
scroll to position [270, 0]
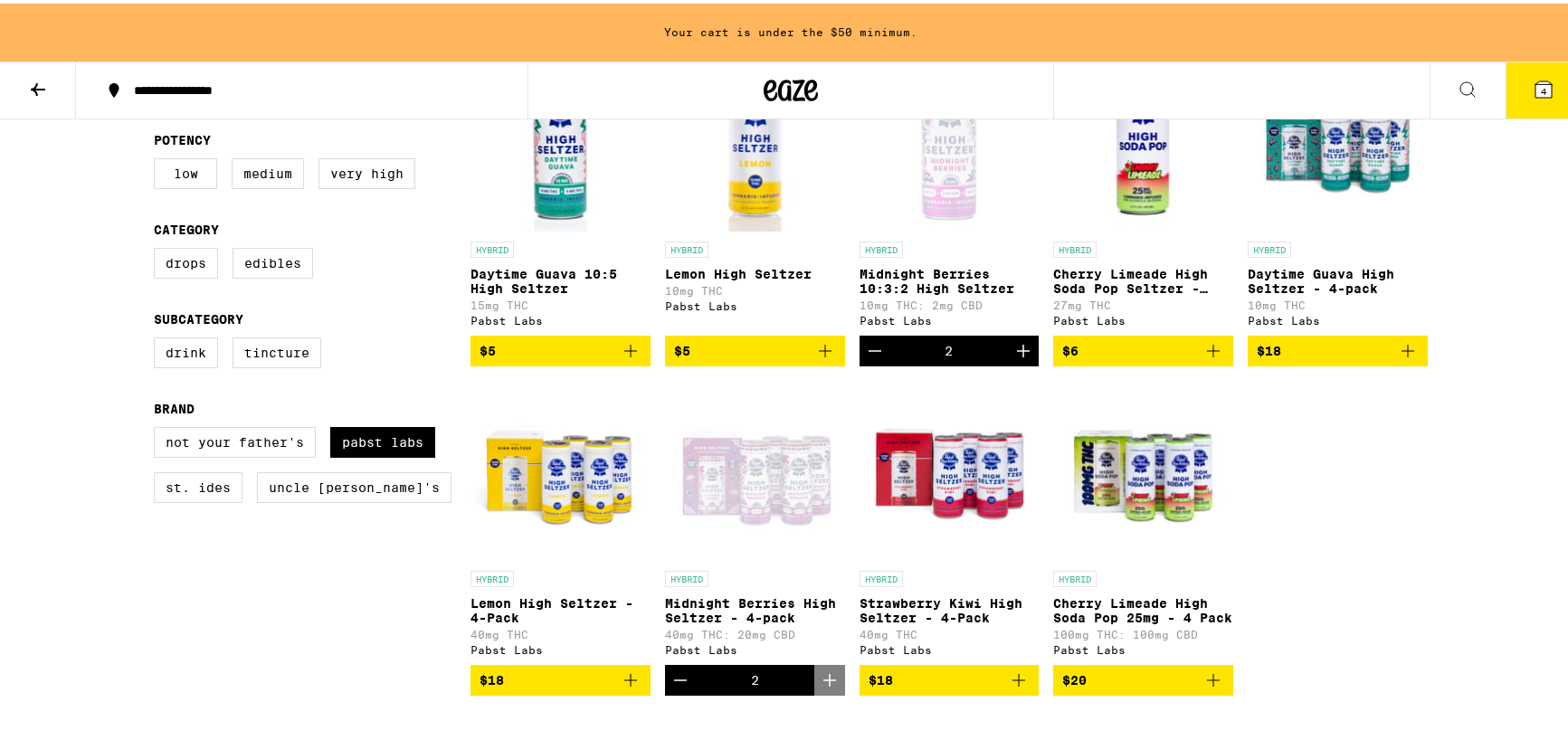
click at [1535, 92] on icon at bounding box center [1543, 86] width 16 height 16
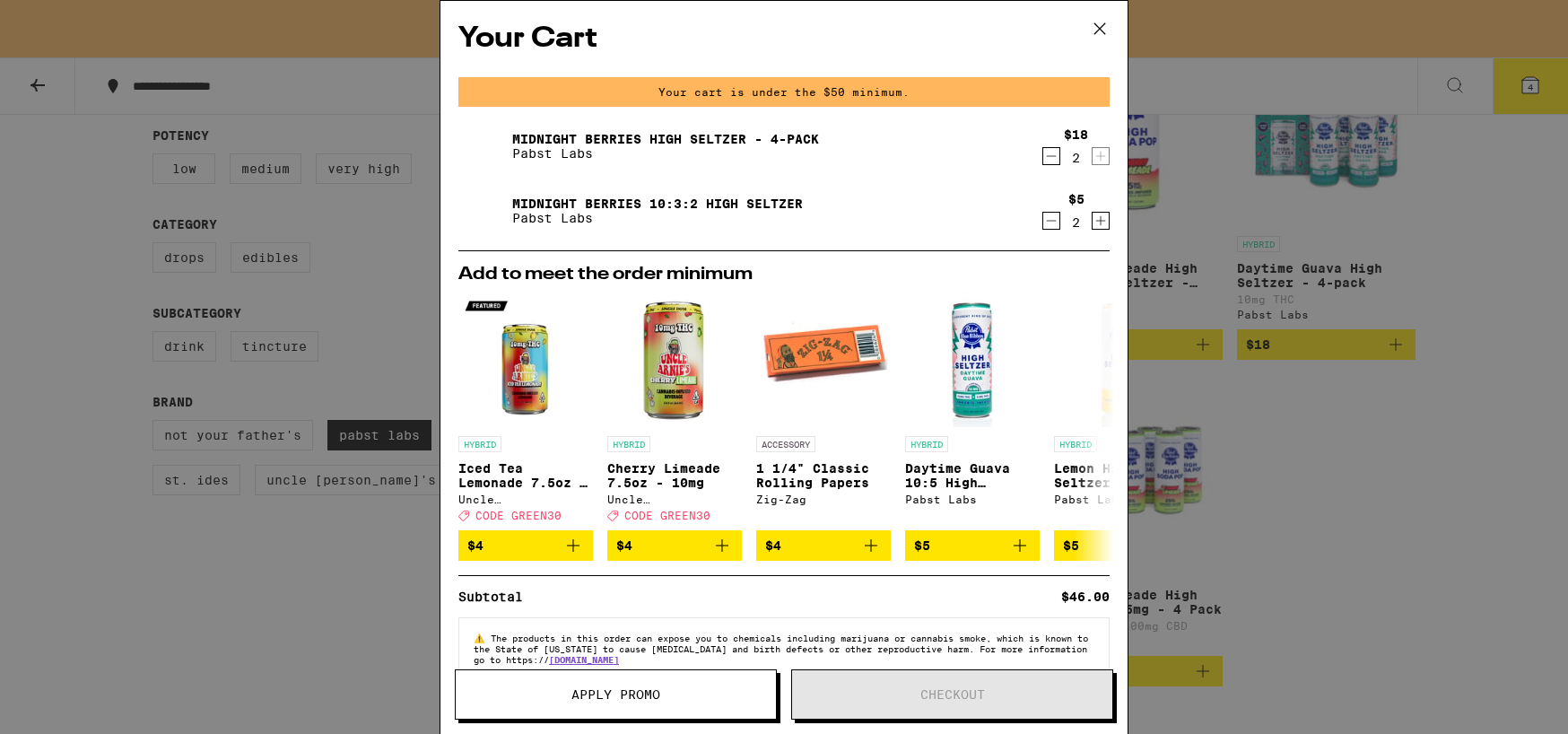
click at [1077, 220] on div "$5 2" at bounding box center [1076, 210] width 67 height 37
click at [1092, 219] on icon "Increment" at bounding box center [1100, 221] width 16 height 22
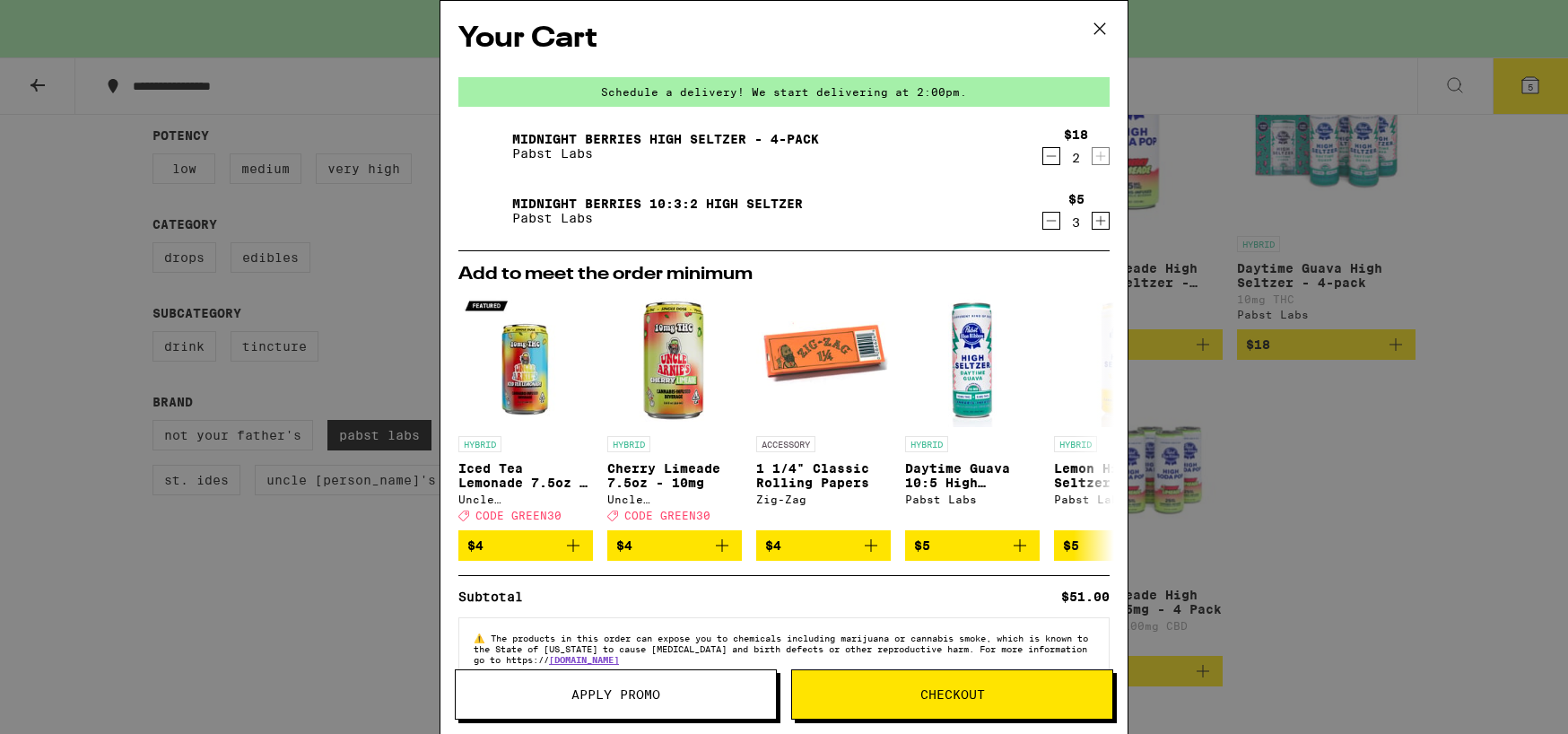
click at [863, 285] on div "Add to meet the order minimum HYBRID Iced Tea Lemonade 7.5oz - 10mg Uncle [PERS…" at bounding box center [784, 413] width 679 height 295
click at [929, 703] on button "Checkout" at bounding box center [952, 694] width 322 height 51
